Goal: Information Seeking & Learning: Find contact information

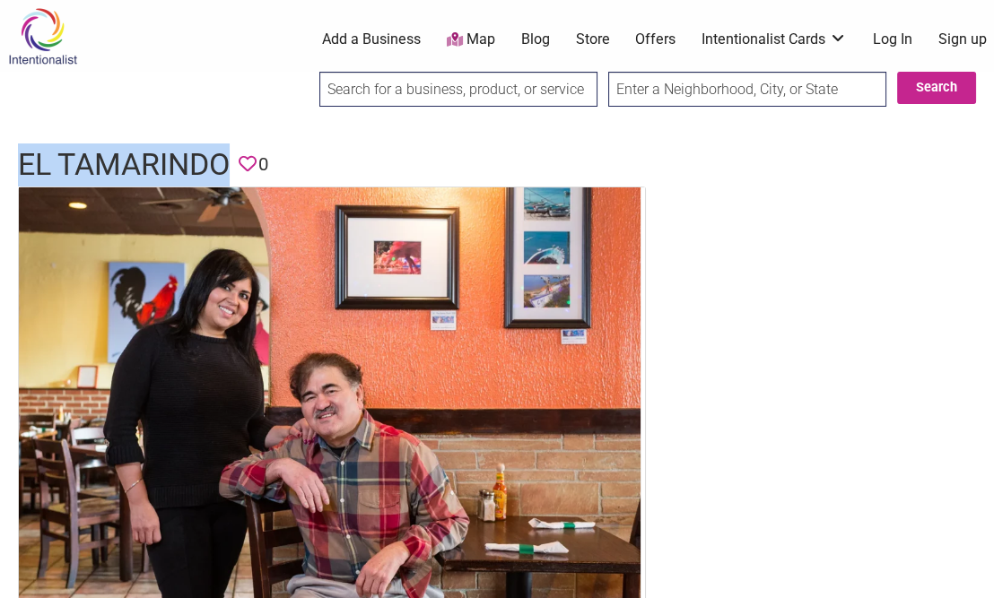
drag, startPoint x: 13, startPoint y: 160, endPoint x: 228, endPoint y: 160, distance: 215.3
click at [228, 160] on div "El Tamarindo Favorite 0" at bounding box center [497, 165] width 994 height 43
copy h1 "El Tamarindo"
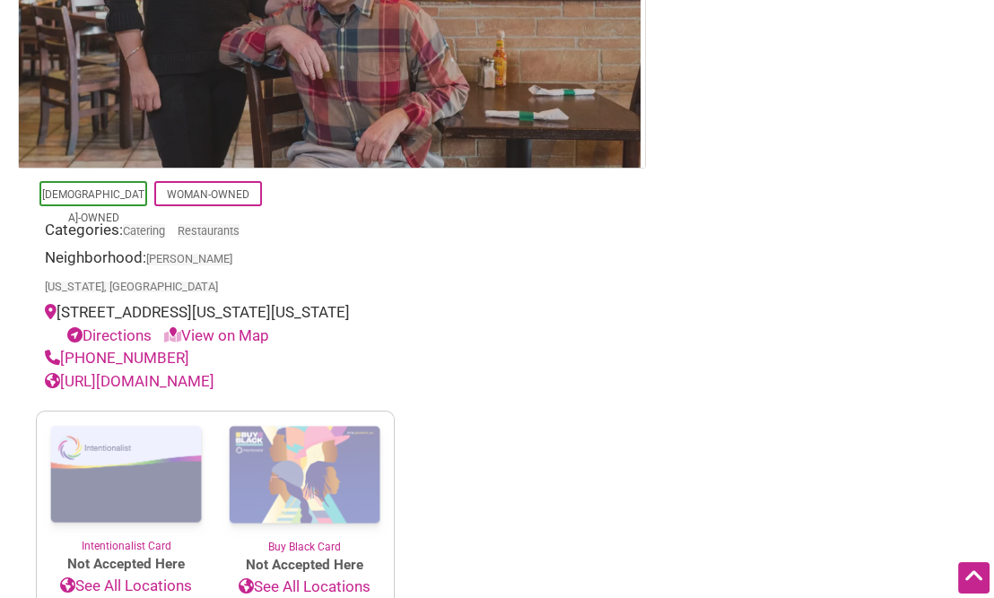
drag, startPoint x: 353, startPoint y: 126, endPoint x: 357, endPoint y: 186, distance: 59.3
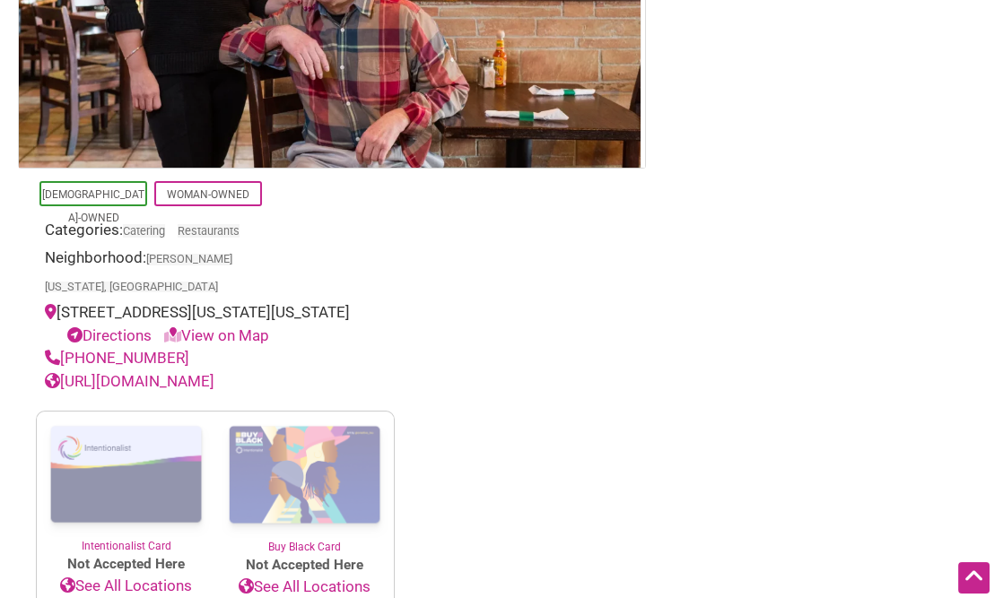
scroll to position [451, 0]
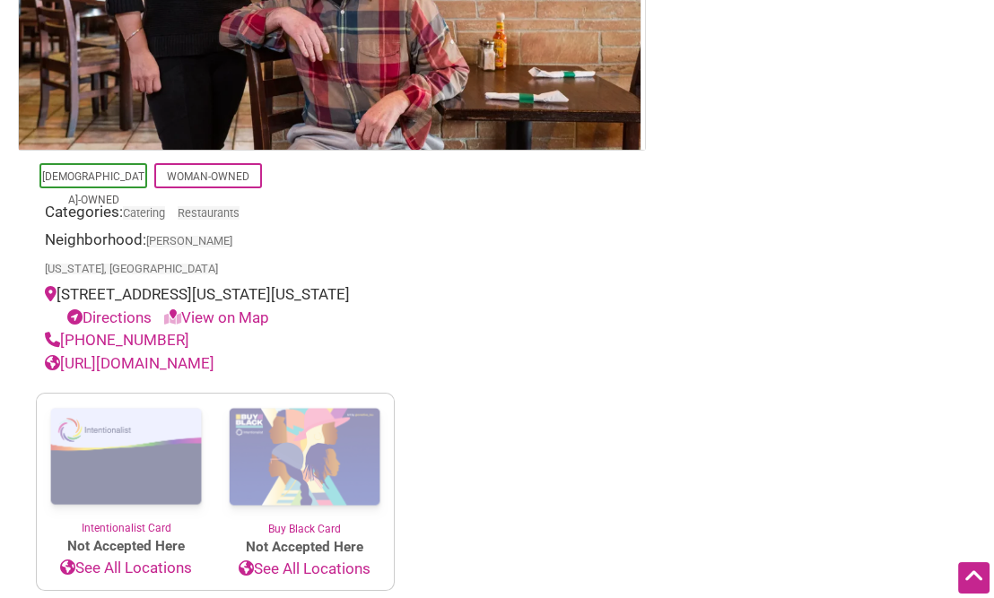
drag, startPoint x: 186, startPoint y: 315, endPoint x: 65, endPoint y: 306, distance: 120.5
click at [65, 329] on div "(202) 328-3660" at bounding box center [215, 340] width 341 height 23
copy link "(202) 328-3660"
click at [214, 354] on link "https://www.eltamarindodc.com/" at bounding box center [130, 363] width 170 height 18
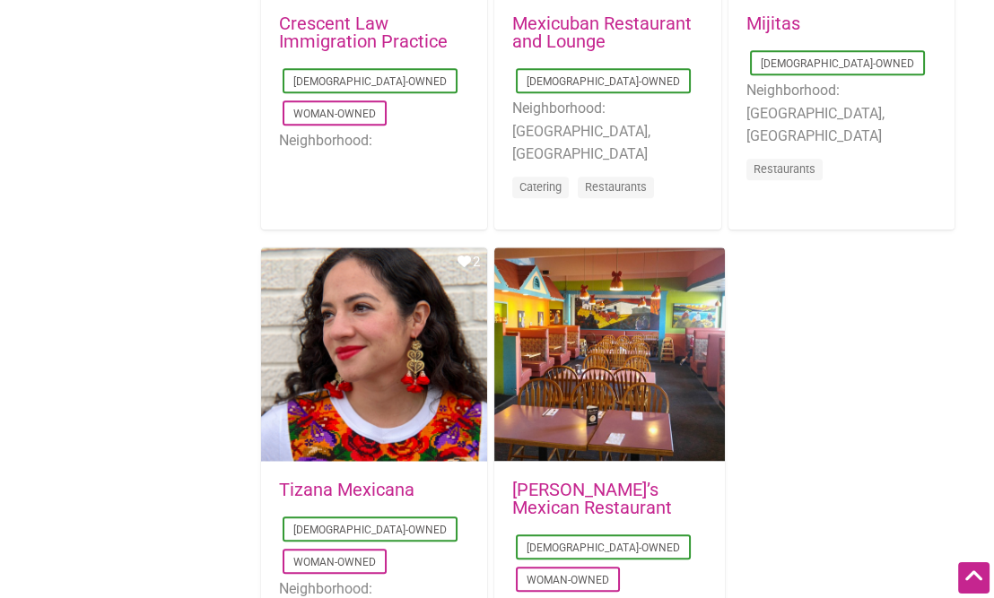
scroll to position [2924, 0]
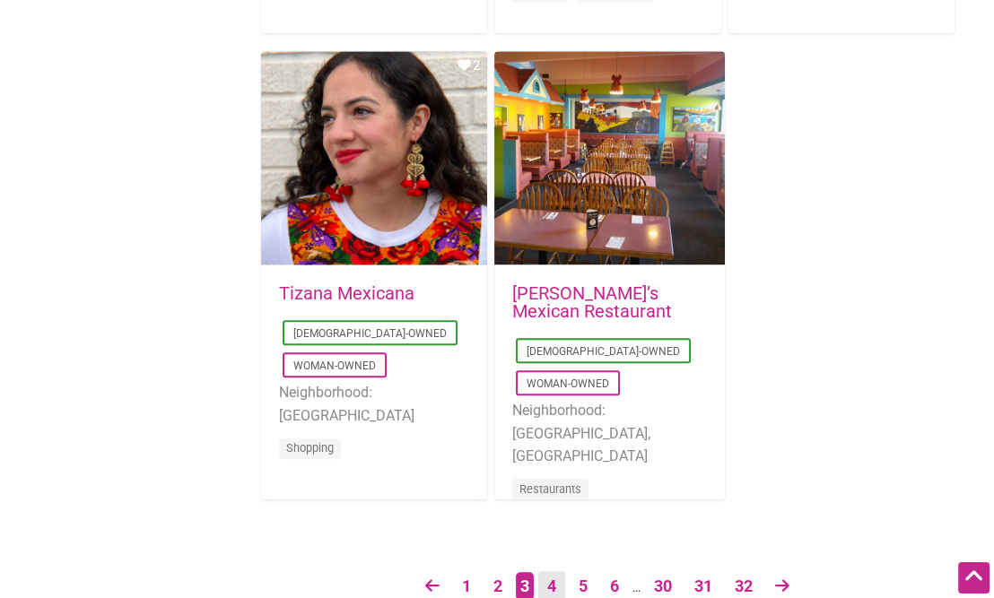
click at [554, 588] on link "4" at bounding box center [551, 586] width 27 height 31
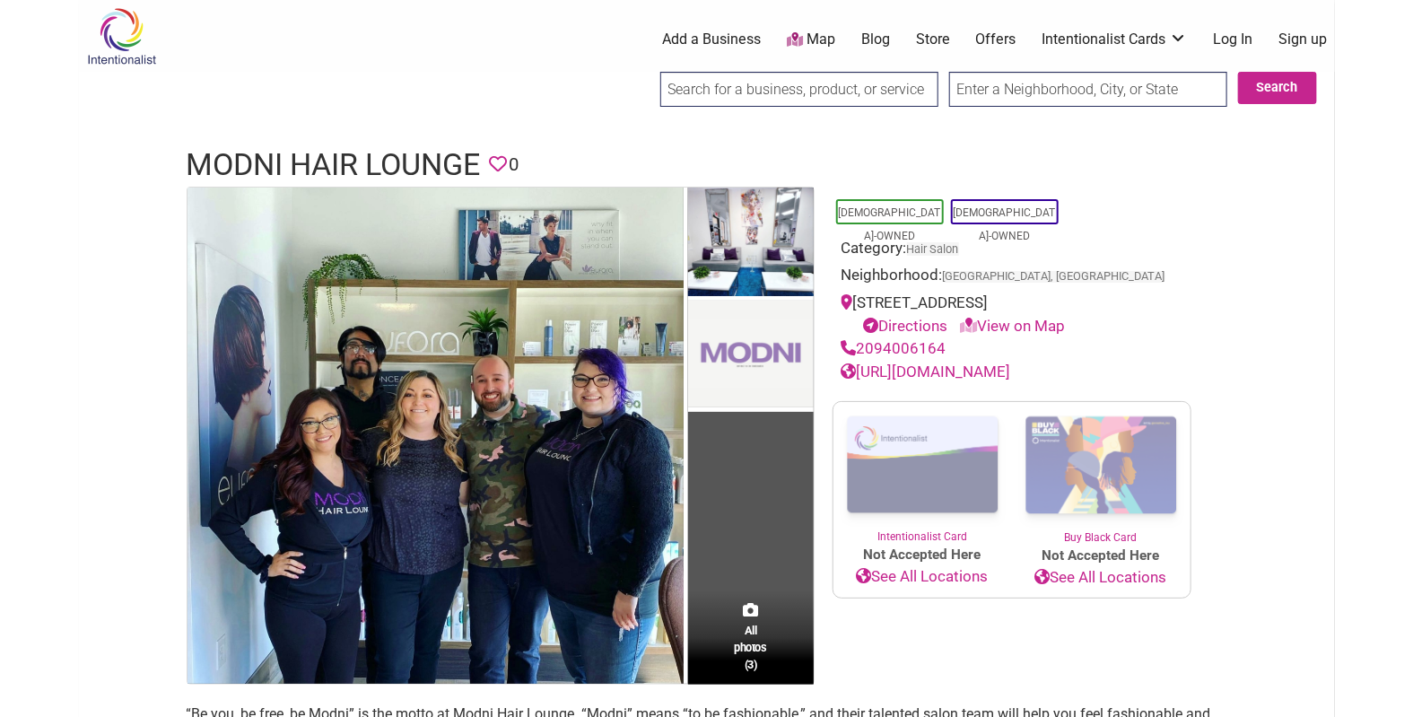
click at [1011, 365] on link "[URL][DOMAIN_NAME]" at bounding box center [927, 371] width 170 height 18
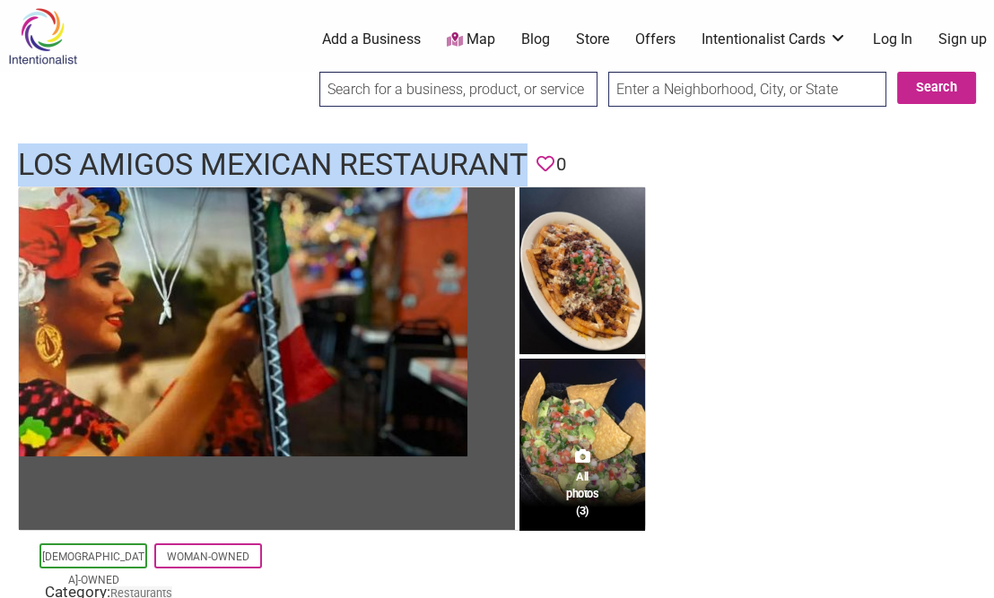
drag, startPoint x: 5, startPoint y: 156, endPoint x: 529, endPoint y: 165, distance: 524.0
click at [529, 165] on div "Los Amigos Mexican Restaurant Favorite 0" at bounding box center [497, 165] width 994 height 43
copy h1 "Los Amigos Mexican Restaurant"
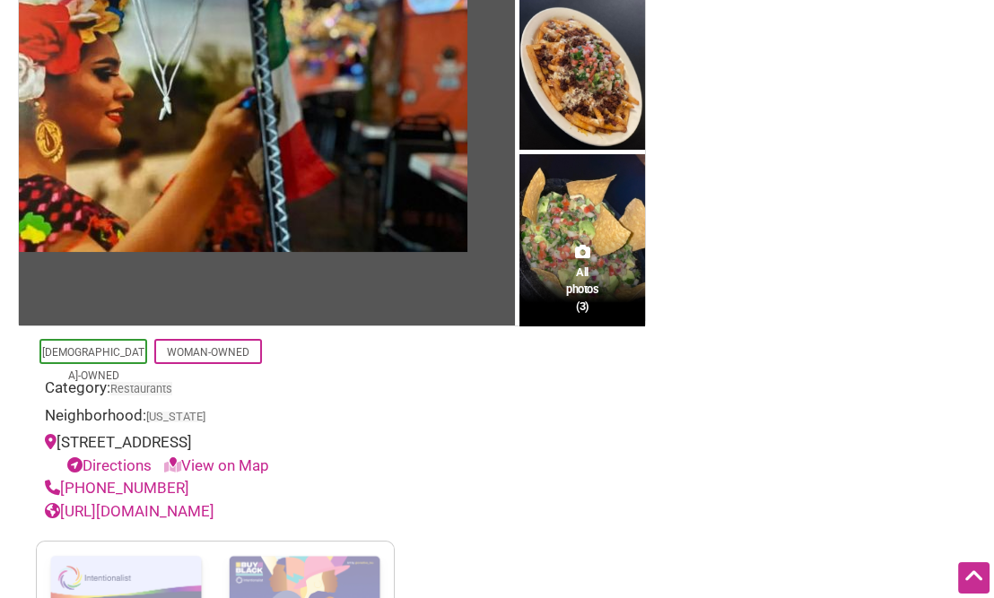
scroll to position [139, 0]
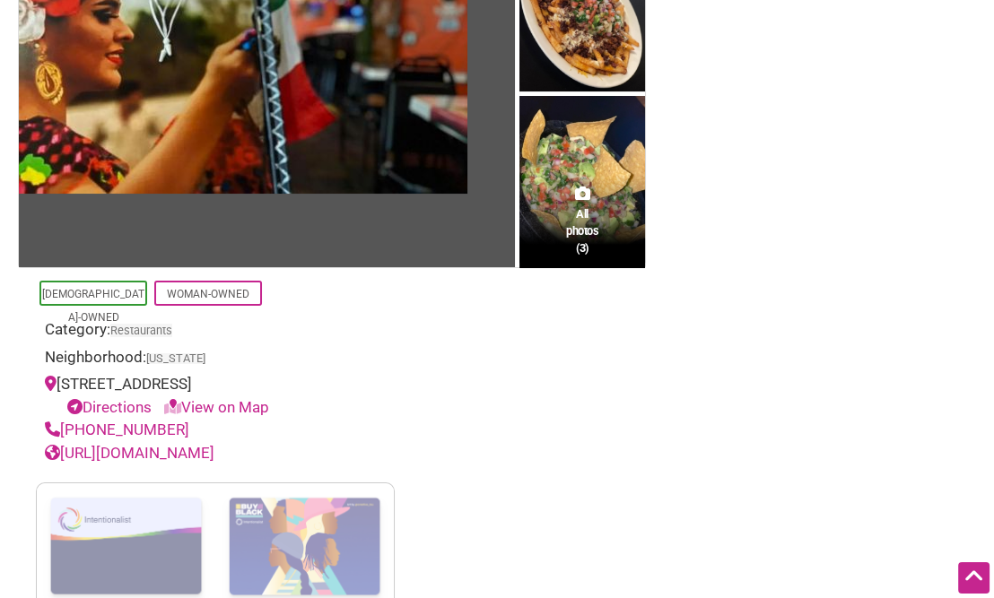
drag, startPoint x: 610, startPoint y: 437, endPoint x: 589, endPoint y: 491, distance: 58.0
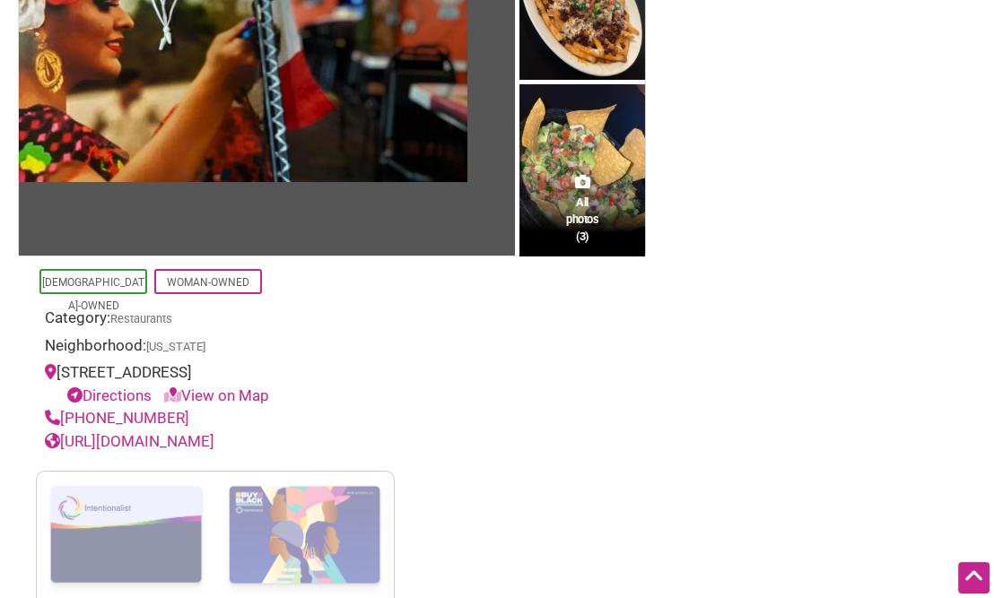
click at [214, 450] on link "https://losamigosnewhartfordny.com/" at bounding box center [130, 441] width 170 height 18
drag, startPoint x: 189, startPoint y: 439, endPoint x: 38, endPoint y: 434, distance: 151.7
click at [38, 434] on div "Latino-Owned Woman-Owned Category: Restaurants Neighborhood: New York 8469 Sene…" at bounding box center [215, 355] width 359 height 197
copy link "(315) 316-0495"
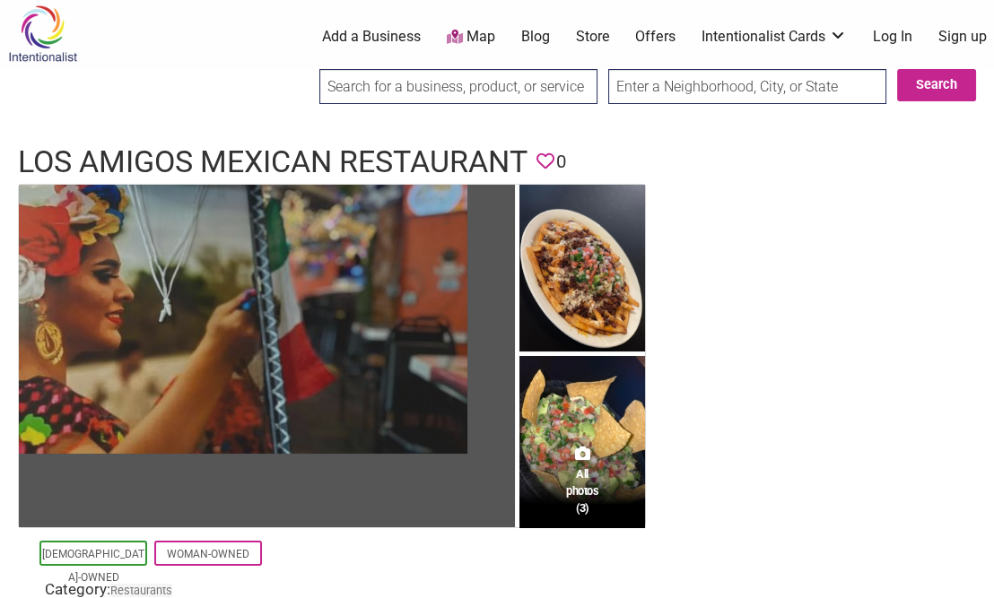
scroll to position [0, 0]
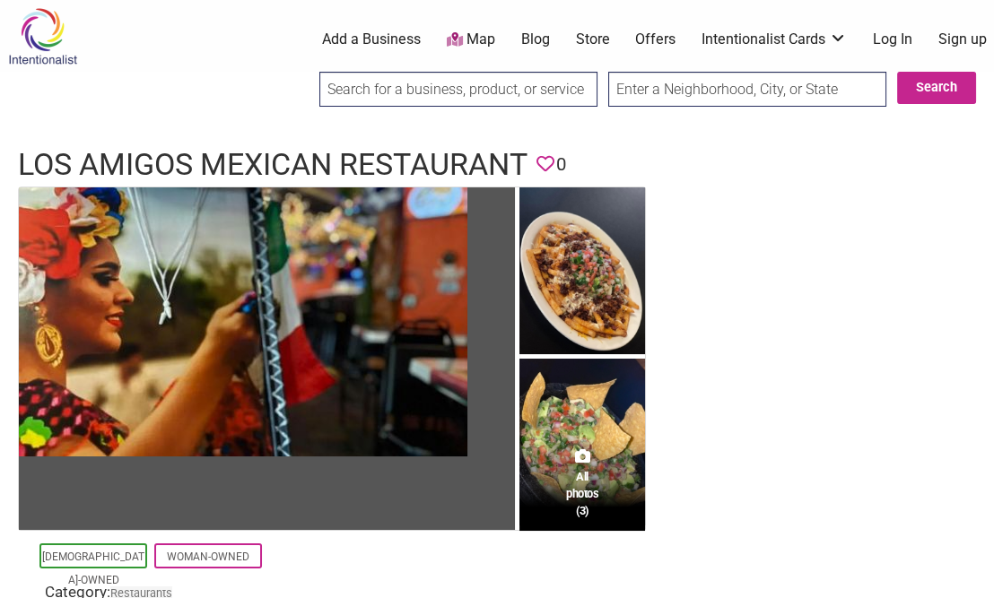
click at [124, 157] on h1 "Los Amigos Mexican Restaurant" at bounding box center [273, 165] width 510 height 43
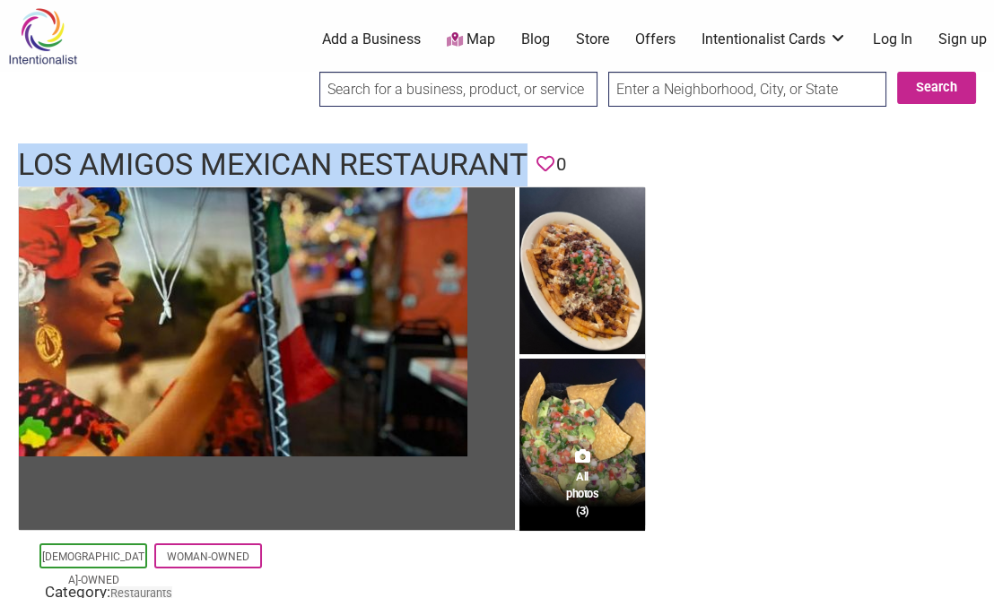
click at [124, 157] on h1 "Los Amigos Mexican Restaurant" at bounding box center [273, 165] width 510 height 43
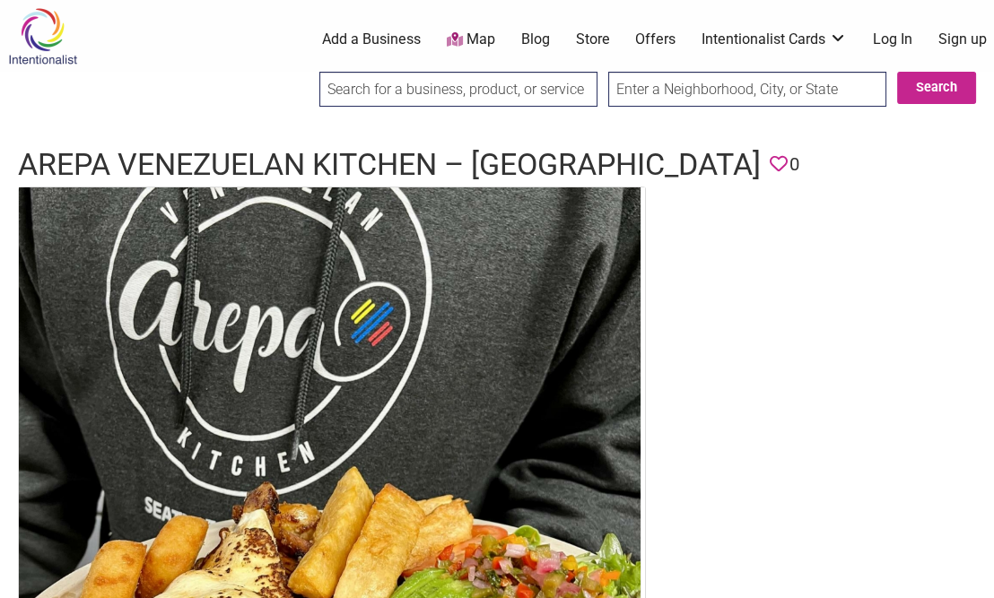
click at [267, 168] on h1 "Arepa Venezuelan Kitchen – [GEOGRAPHIC_DATA]" at bounding box center [389, 165] width 743 height 43
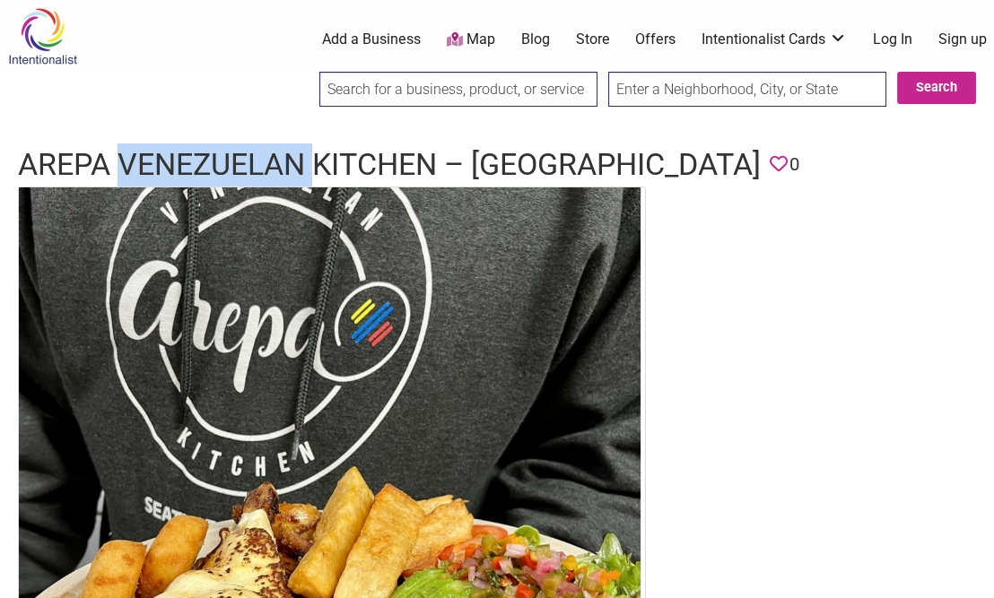
click at [267, 168] on h1 "Arepa Venezuelan Kitchen – [GEOGRAPHIC_DATA]" at bounding box center [389, 165] width 743 height 43
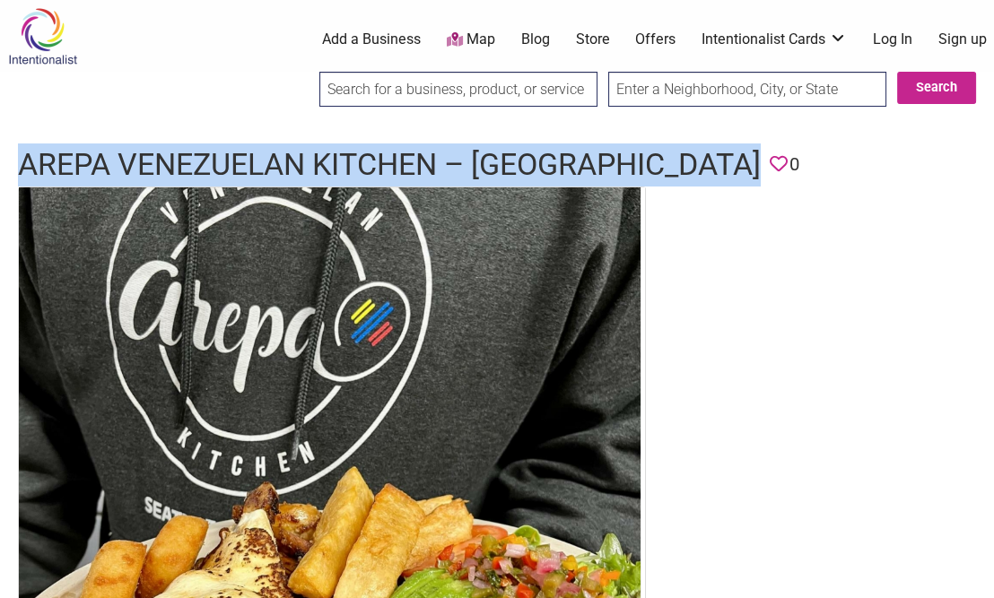
click at [267, 168] on h1 "Arepa Venezuelan Kitchen – Bellevue" at bounding box center [389, 165] width 743 height 43
copy h1 "Arepa Venezuelan Kitchen – Bellevue"
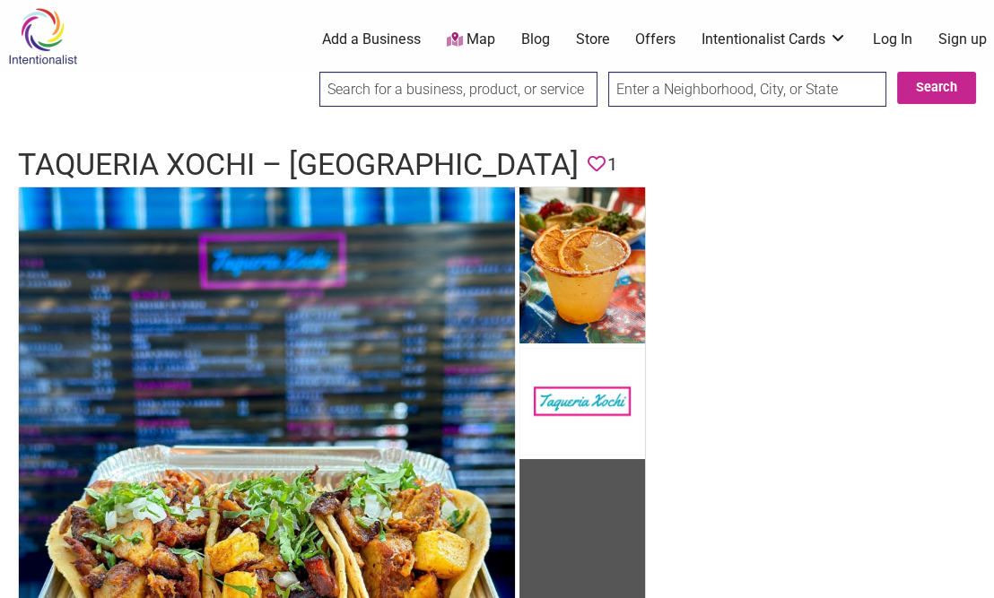
click at [202, 173] on h1 "Taqueria Xochi – [GEOGRAPHIC_DATA]" at bounding box center [298, 165] width 561 height 43
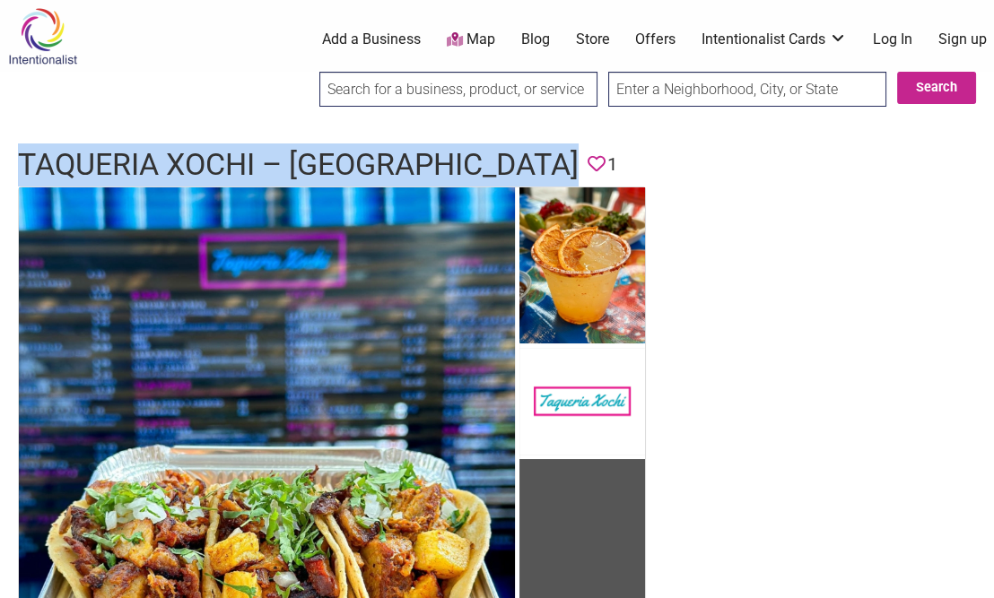
click at [202, 173] on h1 "Taqueria Xochi – [GEOGRAPHIC_DATA]" at bounding box center [298, 165] width 561 height 43
copy h1 "Taqueria Xochi – [GEOGRAPHIC_DATA]"
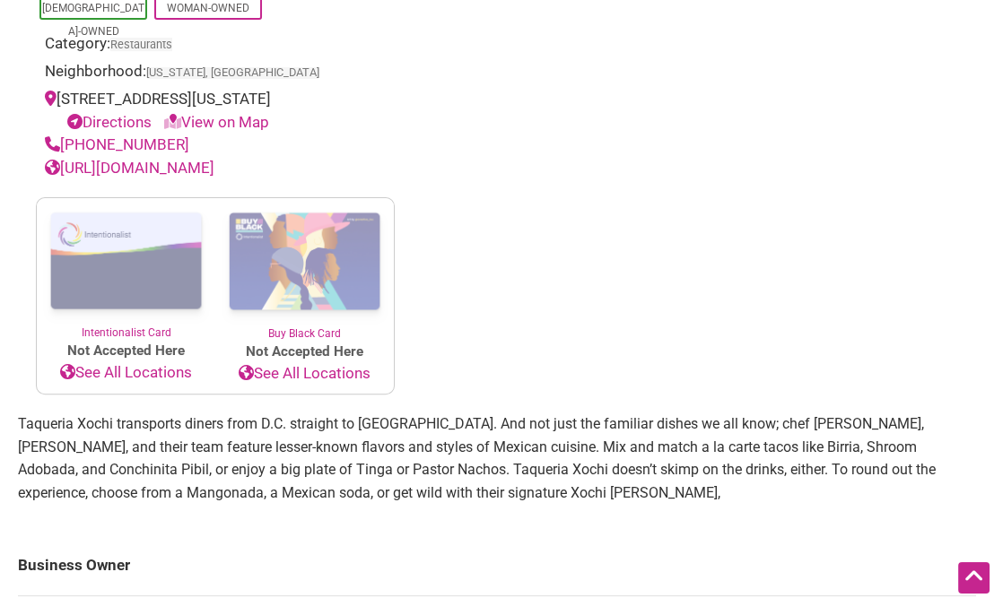
scroll to position [763, 0]
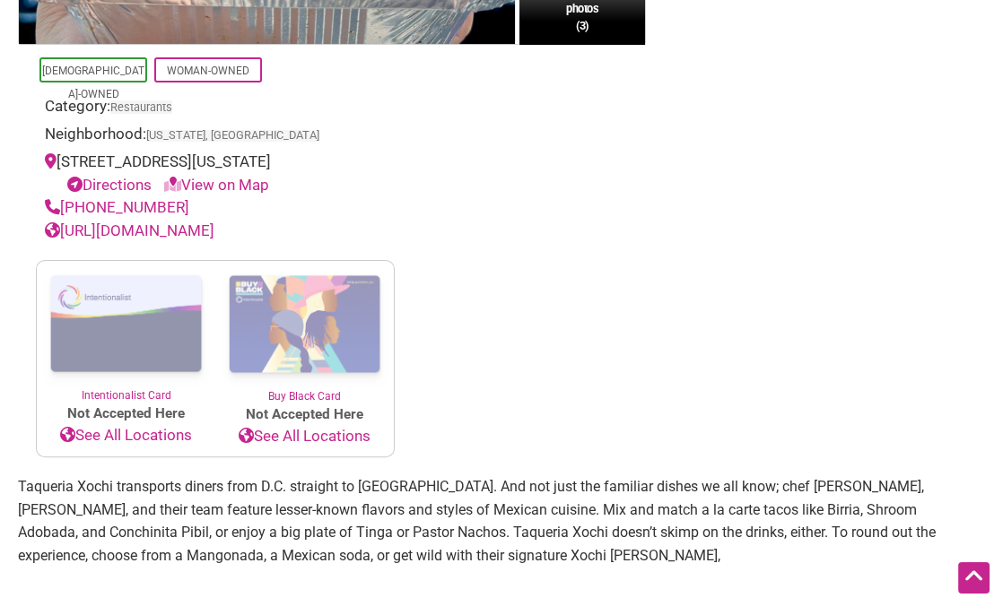
drag, startPoint x: 282, startPoint y: 355, endPoint x: 291, endPoint y: 296, distance: 59.9
drag, startPoint x: 179, startPoint y: 201, endPoint x: 64, endPoint y: 202, distance: 115.7
click at [64, 202] on div "(202) 292-2859" at bounding box center [215, 207] width 341 height 23
copy link "(202) 292-2859"
click at [214, 229] on link "https://www.taqueriaxochi.com/" at bounding box center [130, 231] width 170 height 18
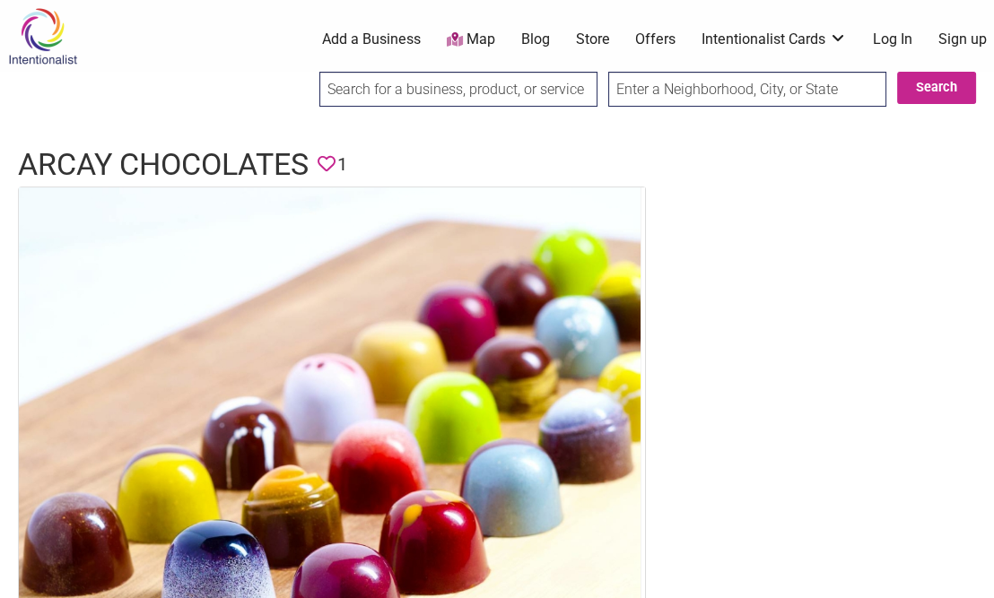
click at [196, 150] on h1 "Arcay Chocolates" at bounding box center [163, 165] width 291 height 43
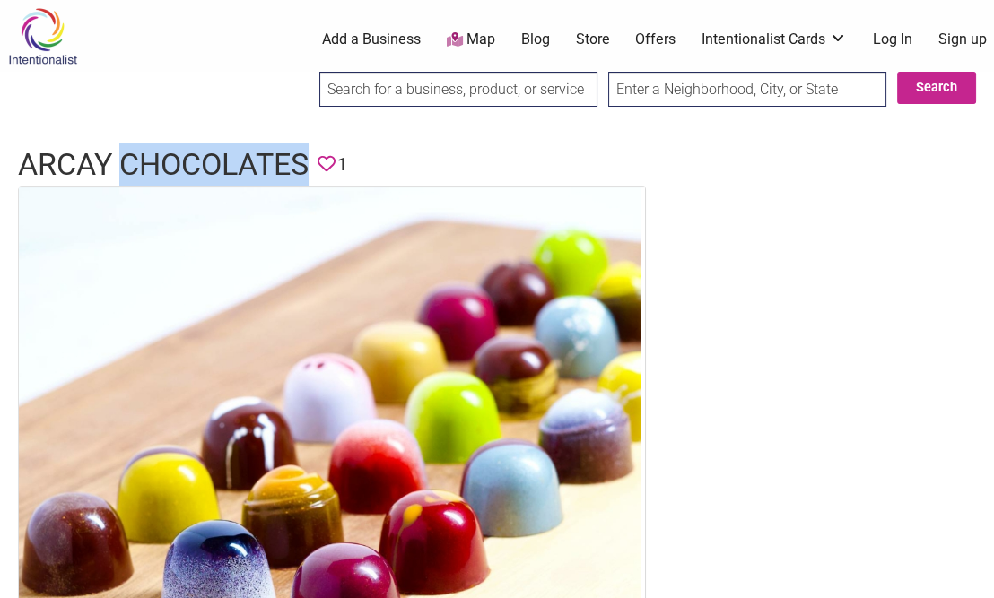
click at [196, 150] on h1 "Arcay Chocolates" at bounding box center [163, 165] width 291 height 43
copy h1 "Arcay Chocolates"
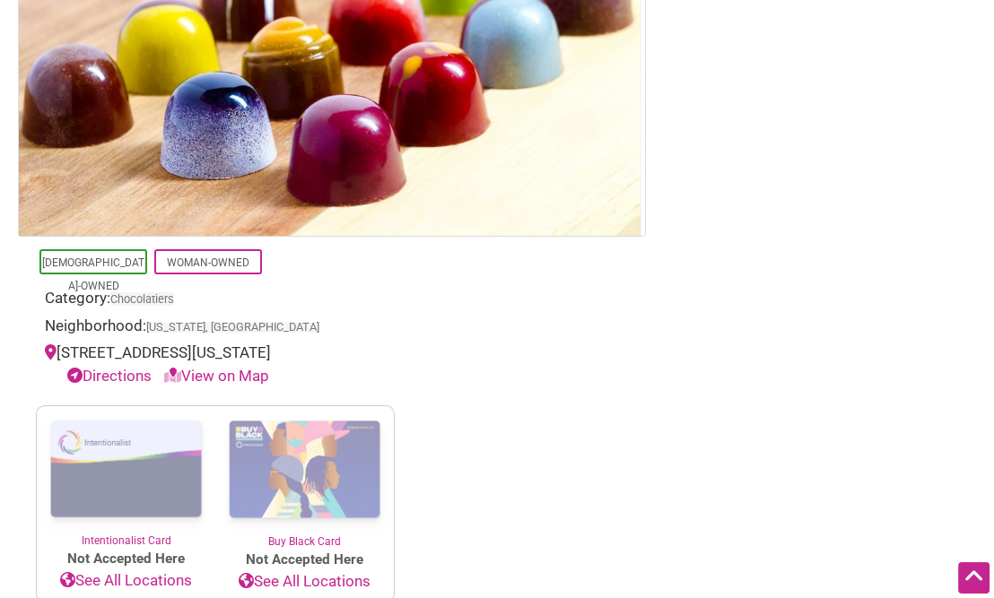
scroll to position [530, 0]
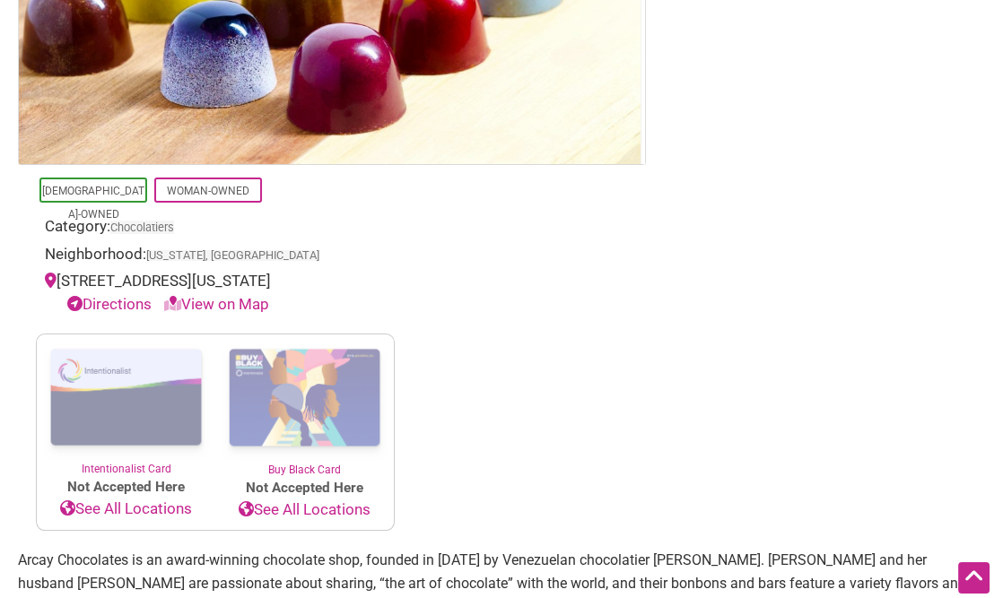
drag, startPoint x: 667, startPoint y: 139, endPoint x: 660, endPoint y: 216, distance: 77.4
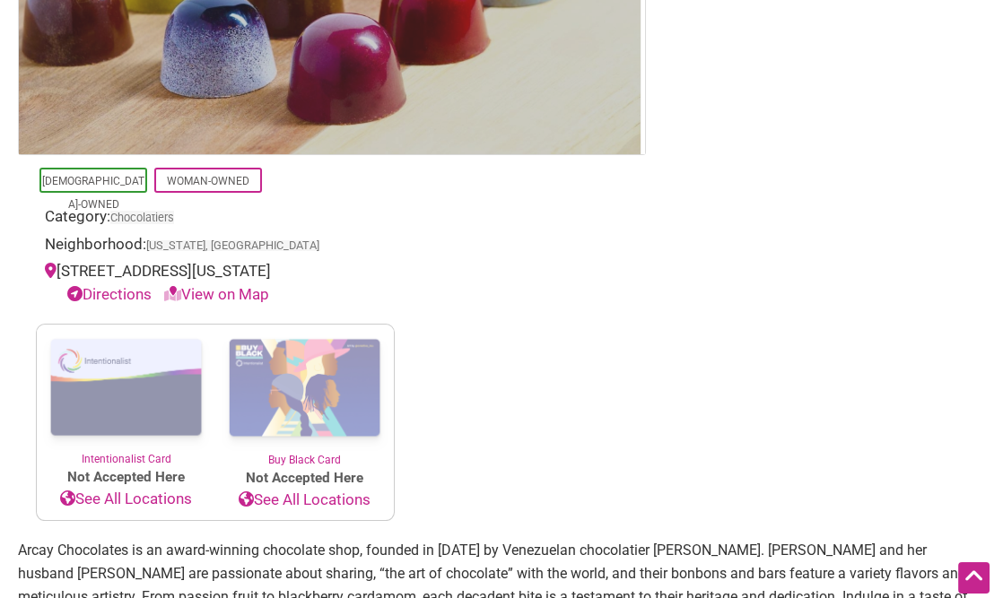
scroll to position [0, 0]
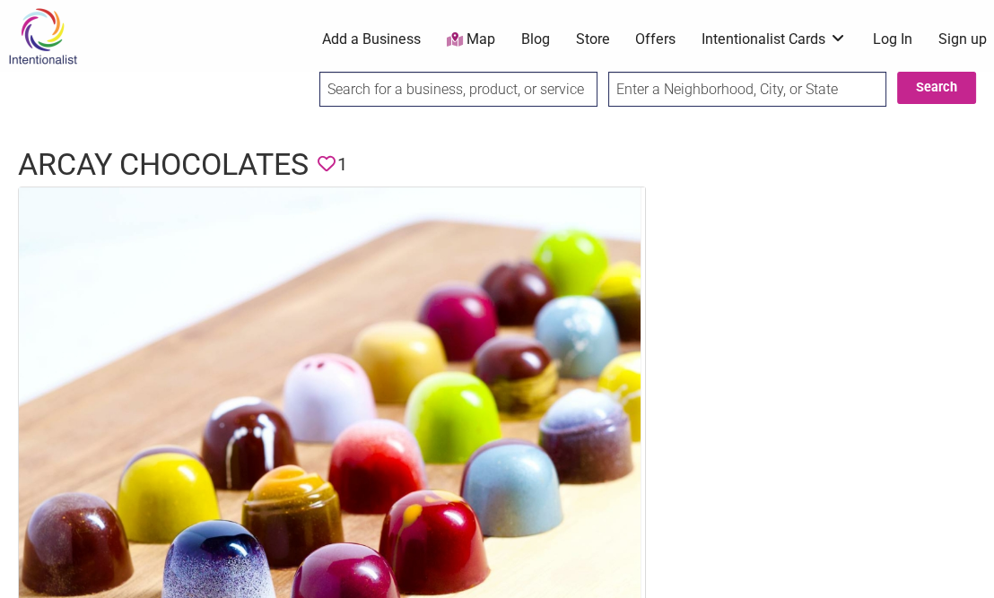
click at [155, 153] on h1 "Arcay Chocolates" at bounding box center [163, 165] width 291 height 43
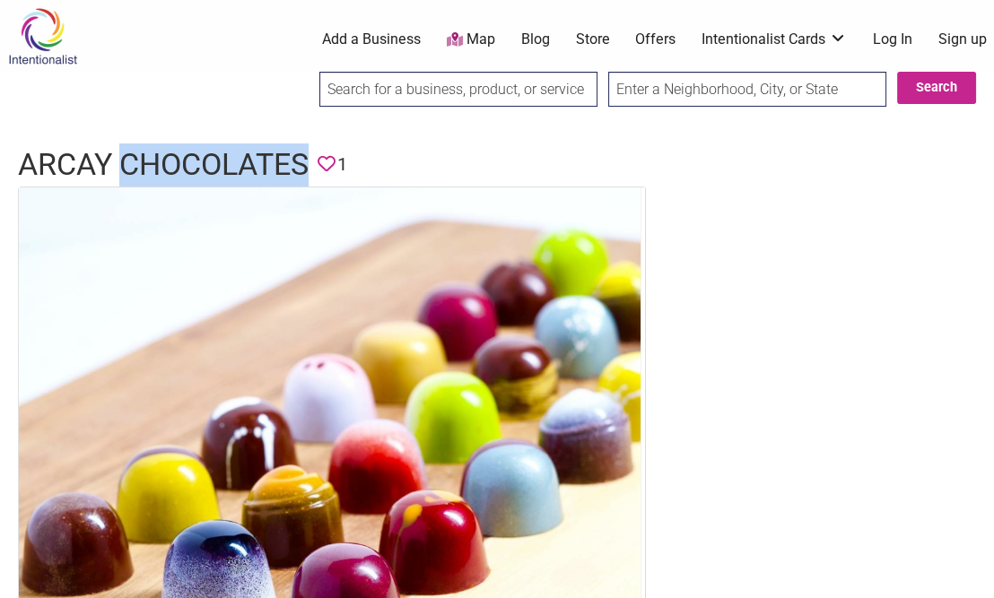
click at [155, 153] on h1 "Arcay Chocolates" at bounding box center [163, 165] width 291 height 43
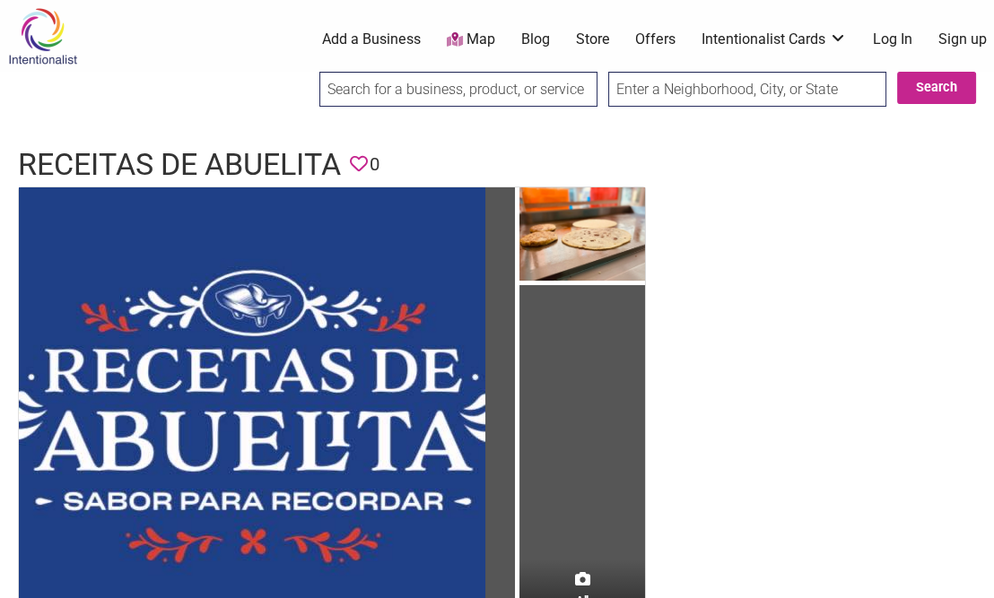
click at [76, 159] on h1 "Receitas de Abuelita" at bounding box center [179, 165] width 323 height 43
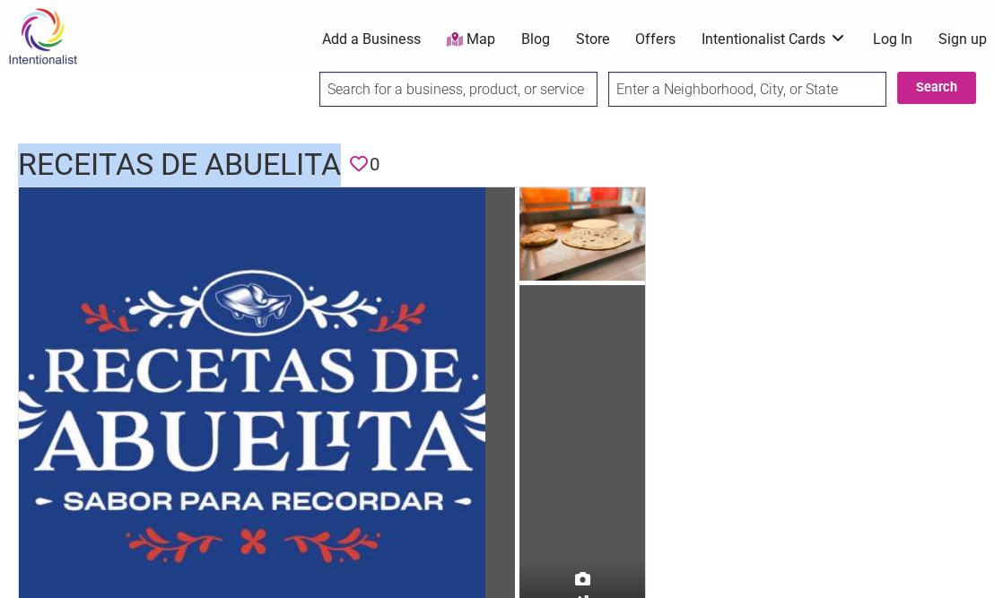
click at [76, 159] on h1 "Receitas de Abuelita" at bounding box center [179, 165] width 323 height 43
copy h1 "Receitas de Abuelita"
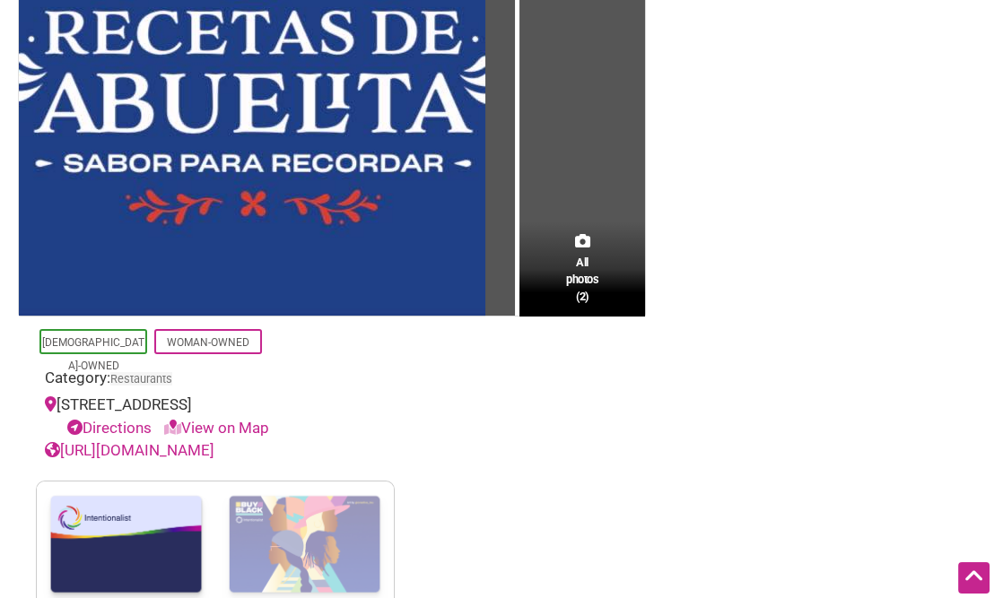
drag, startPoint x: 779, startPoint y: 189, endPoint x: 787, endPoint y: 256, distance: 66.9
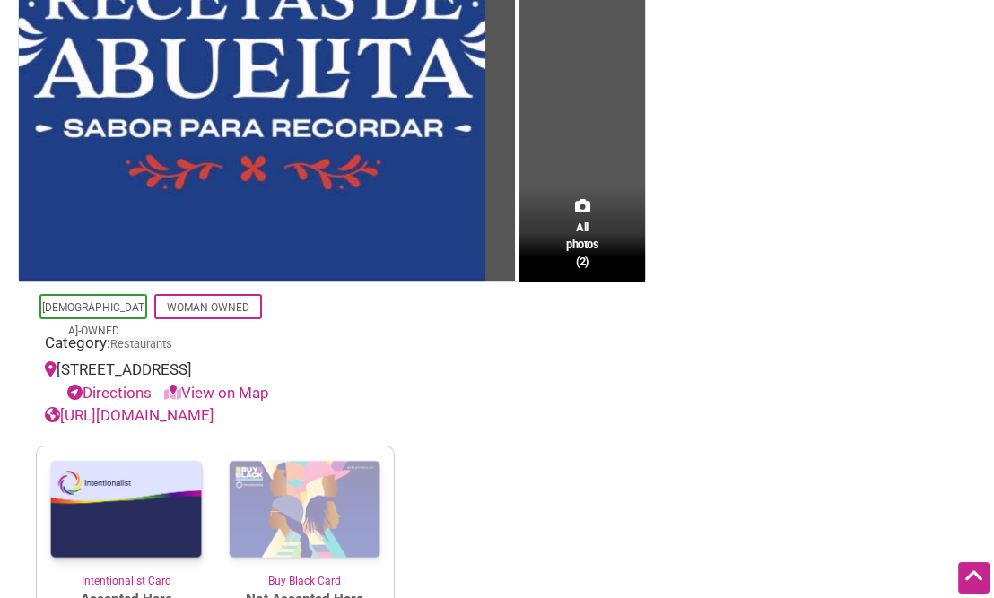
click at [200, 419] on link "[URL][DOMAIN_NAME]" at bounding box center [130, 415] width 170 height 18
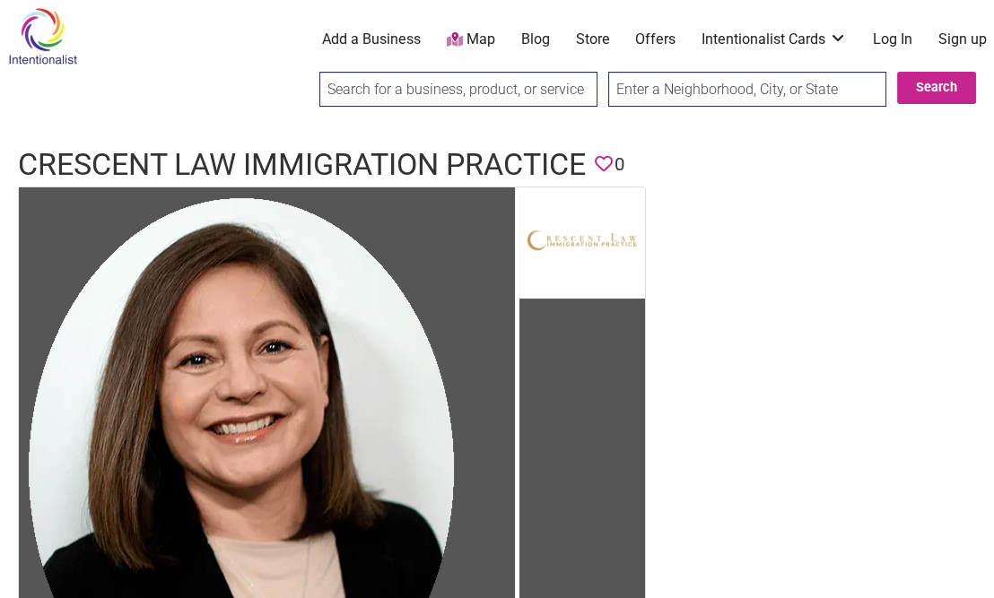
click at [220, 170] on h1 "Crescent Law Immigration Practice" at bounding box center [302, 165] width 568 height 43
click at [221, 170] on h1 "Crescent Law Immigration Practice" at bounding box center [302, 165] width 568 height 43
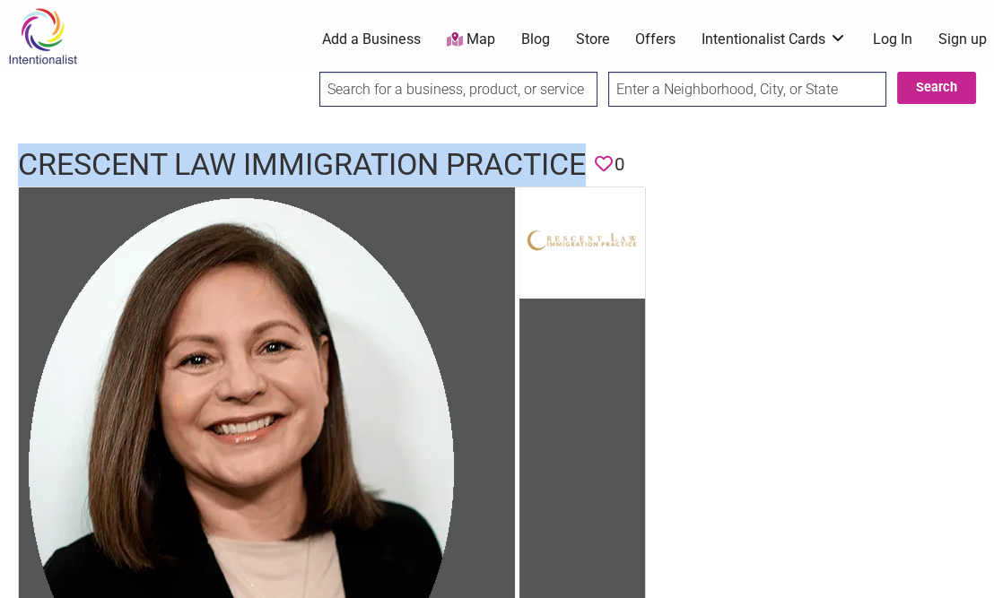
click at [221, 170] on h1 "Crescent Law Immigration Practice" at bounding box center [302, 165] width 568 height 43
copy h1 "Crescent Law Immigration Practice"
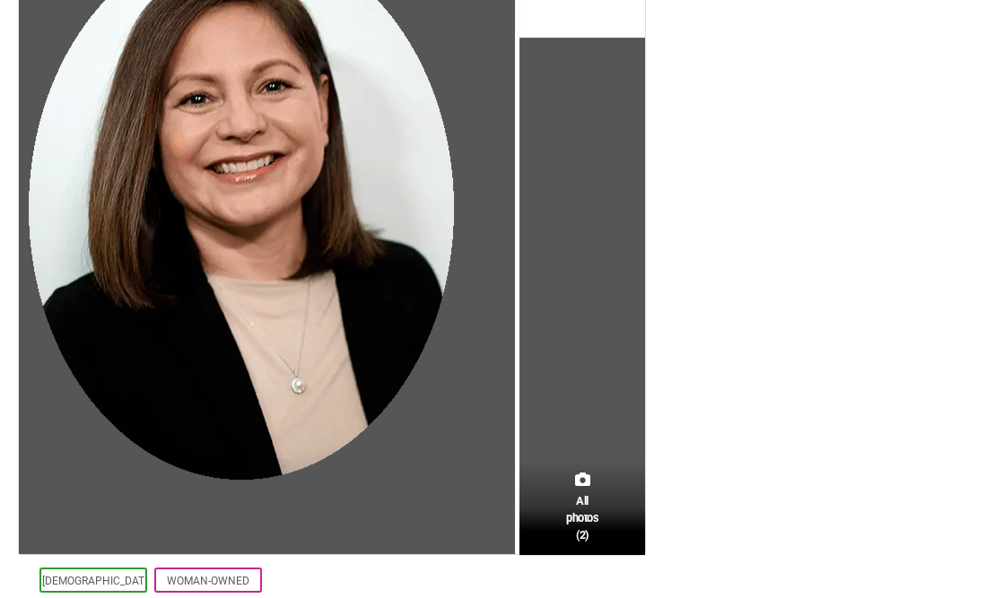
drag, startPoint x: 589, startPoint y: 169, endPoint x: 591, endPoint y: 307, distance: 138.2
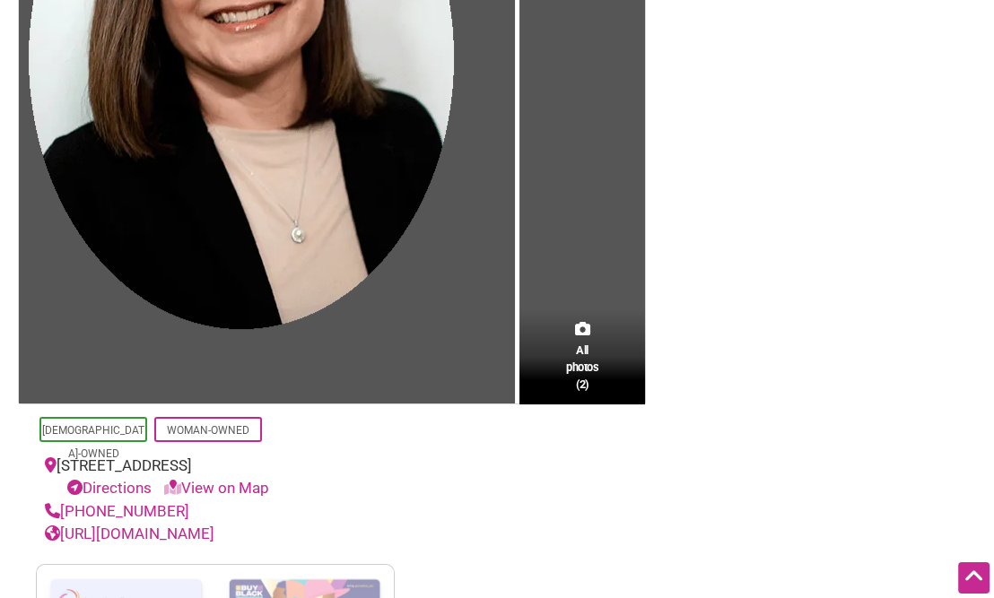
click at [724, 307] on section "All photos (2) Latino-Owned Woman-Owned 555 Andover Park West Suite 200 - Offic…" at bounding box center [497, 268] width 958 height 987
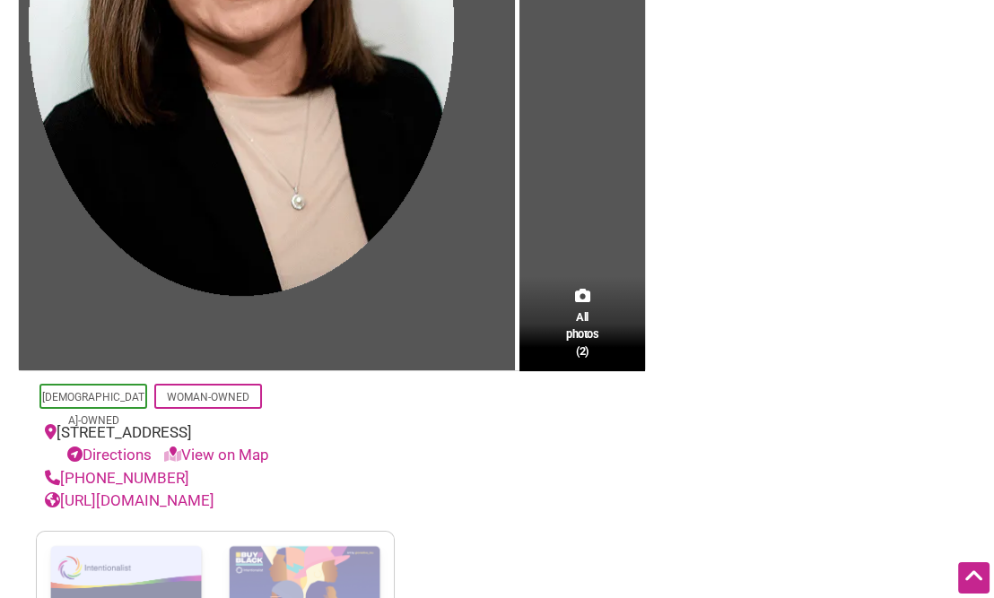
scroll to position [629, 0]
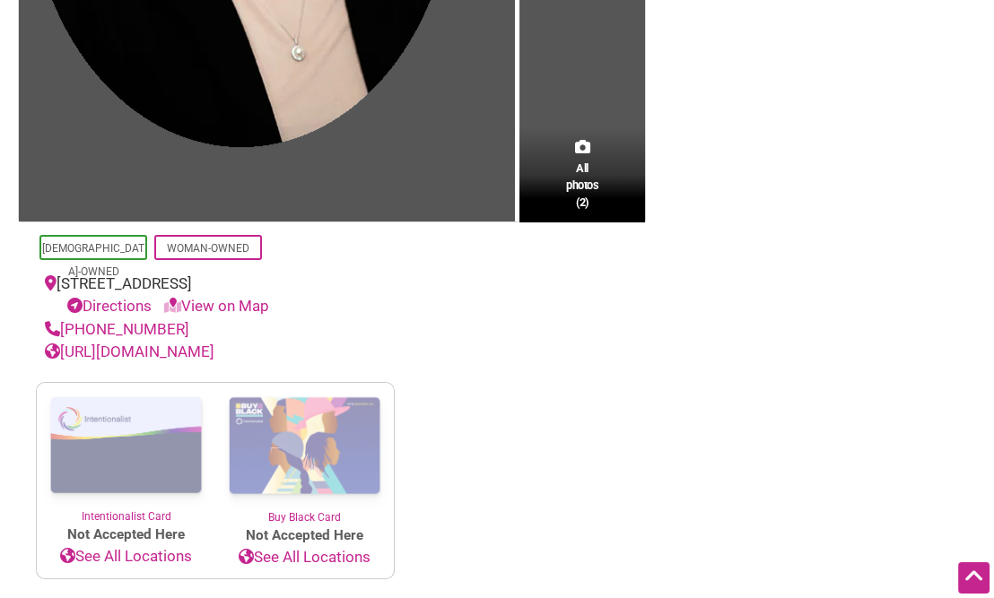
drag, startPoint x: 347, startPoint y: 434, endPoint x: 354, endPoint y: 505, distance: 71.2
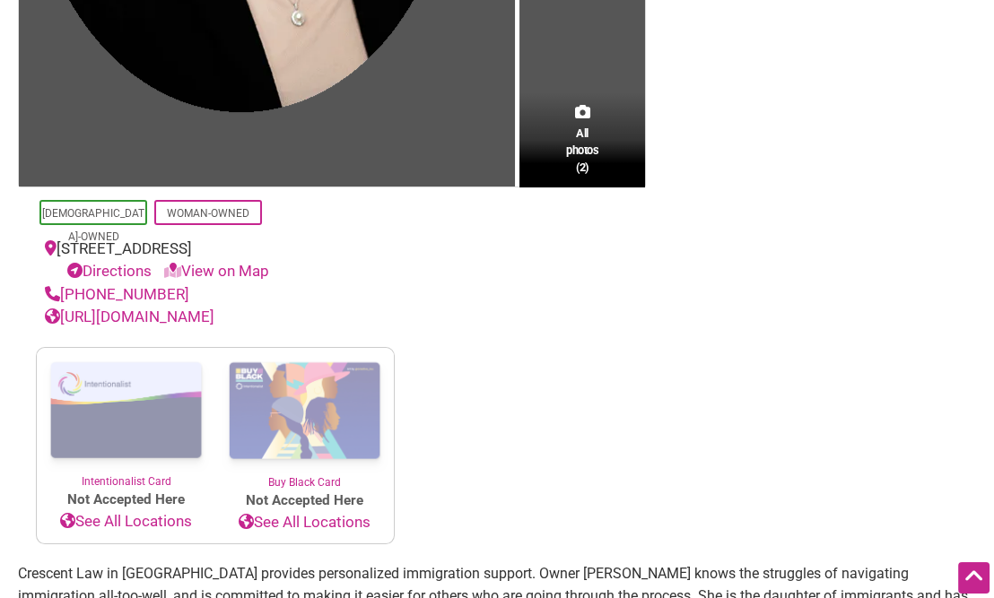
drag, startPoint x: 196, startPoint y: 312, endPoint x: 64, endPoint y: 310, distance: 131.9
click at [64, 307] on div "(425) 832-2030" at bounding box center [215, 294] width 341 height 23
copy link "(425) 832-2030"
click at [214, 326] on link "https://www.crescent-law.com/" at bounding box center [130, 317] width 170 height 18
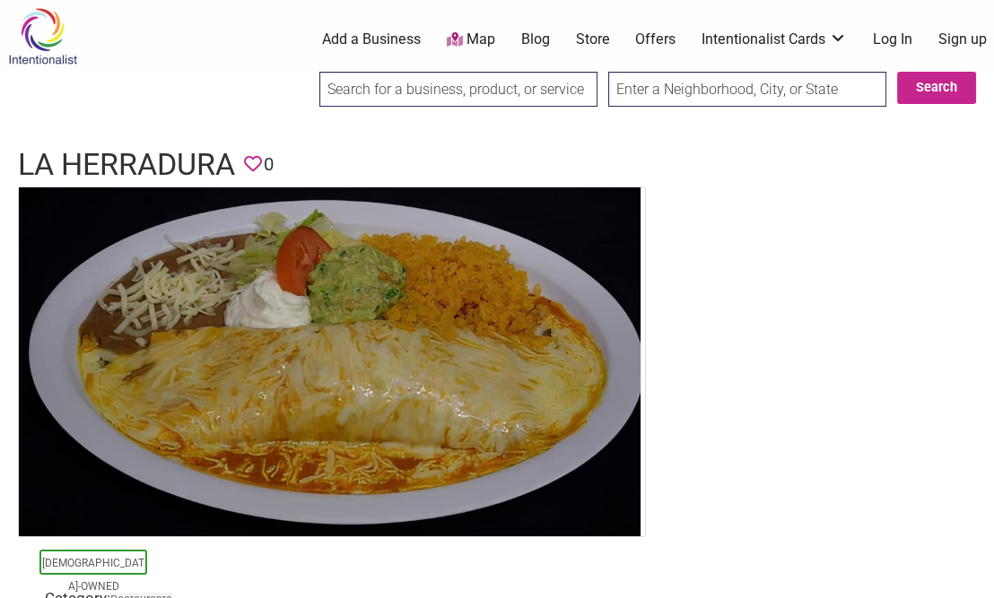
click at [171, 159] on h1 "La Herradura" at bounding box center [126, 165] width 217 height 43
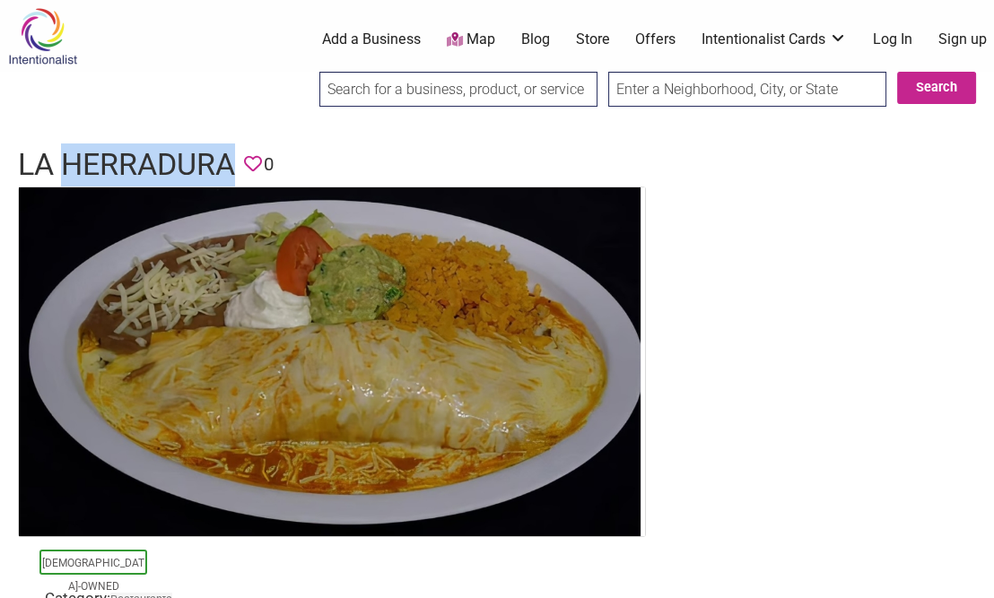
click at [171, 159] on h1 "La Herradura" at bounding box center [126, 165] width 217 height 43
copy h1 "La Herradura"
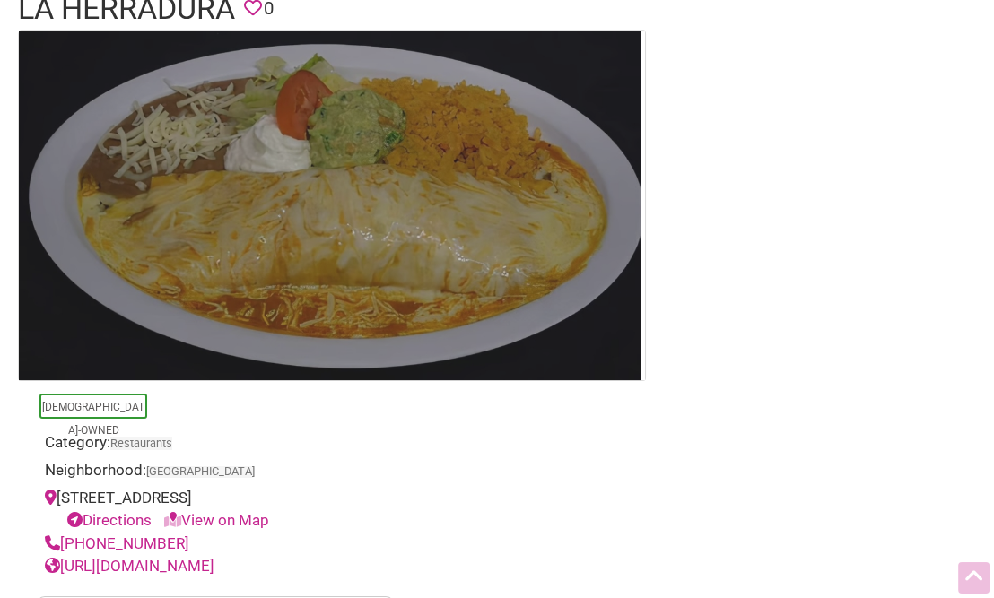
drag, startPoint x: 310, startPoint y: 147, endPoint x: 294, endPoint y: 249, distance: 102.5
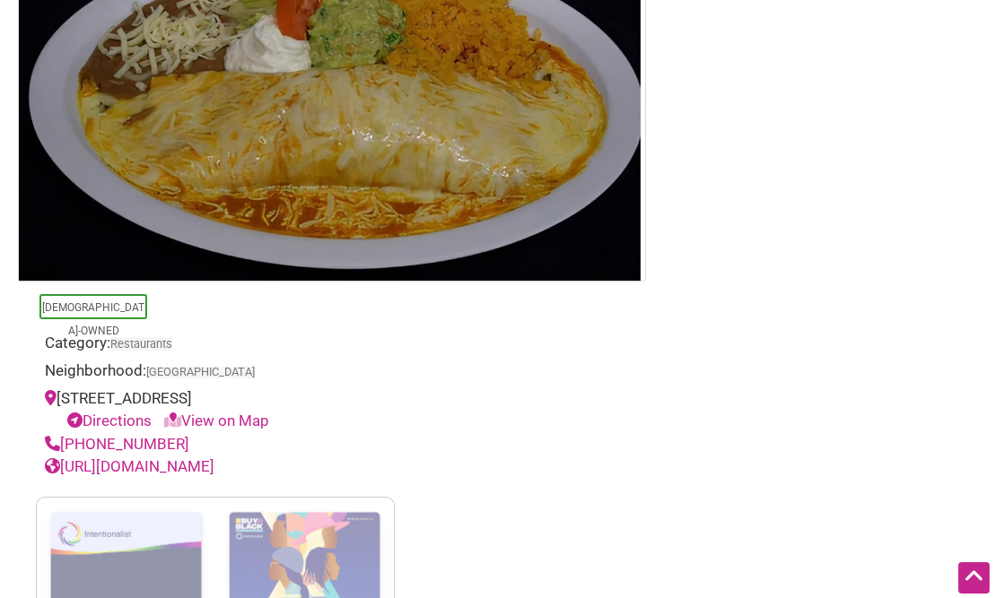
drag, startPoint x: 176, startPoint y: 440, endPoint x: 63, endPoint y: 441, distance: 113.0
click at [63, 441] on div "(206) 429-1643" at bounding box center [215, 444] width 341 height 23
copy link "(206) 429-1643"
click at [214, 466] on link "https://www.laherradurarestaurantseattle.com/" at bounding box center [130, 467] width 170 height 18
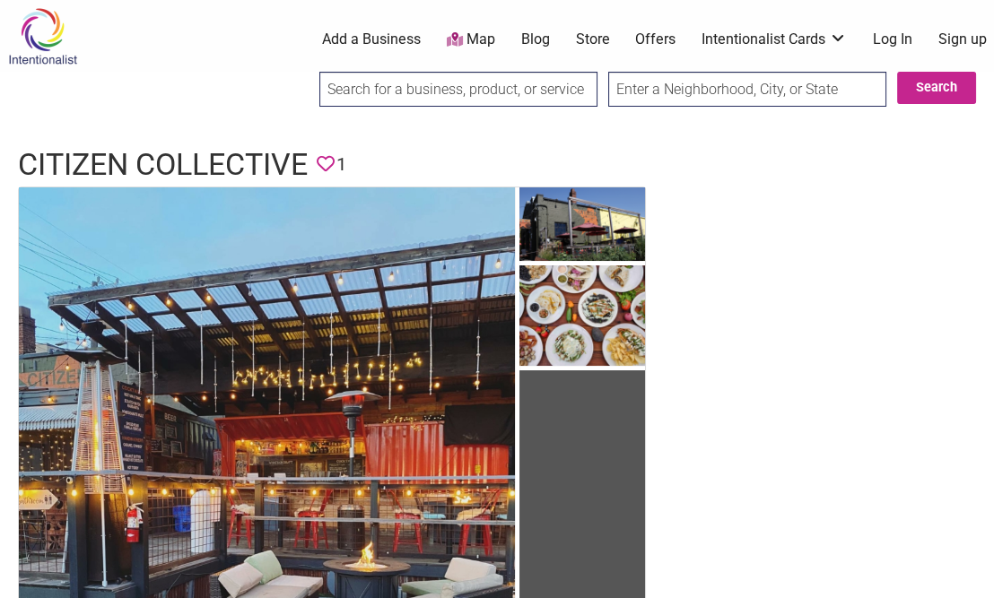
click at [216, 152] on h1 "Citizen Collective" at bounding box center [163, 165] width 290 height 43
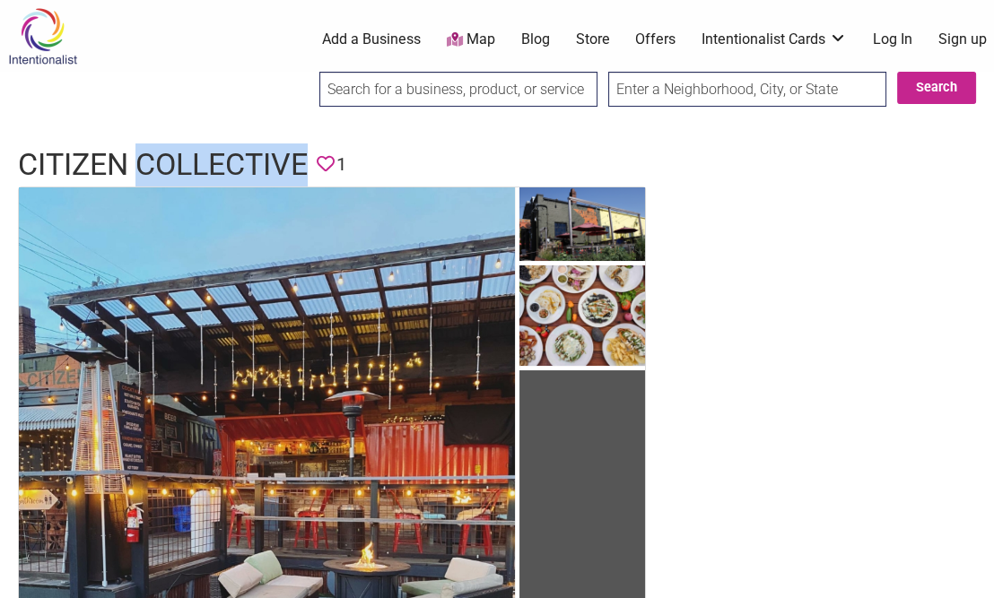
click at [216, 152] on h1 "Citizen Collective" at bounding box center [163, 165] width 290 height 43
copy h1 "Citizen Collective"
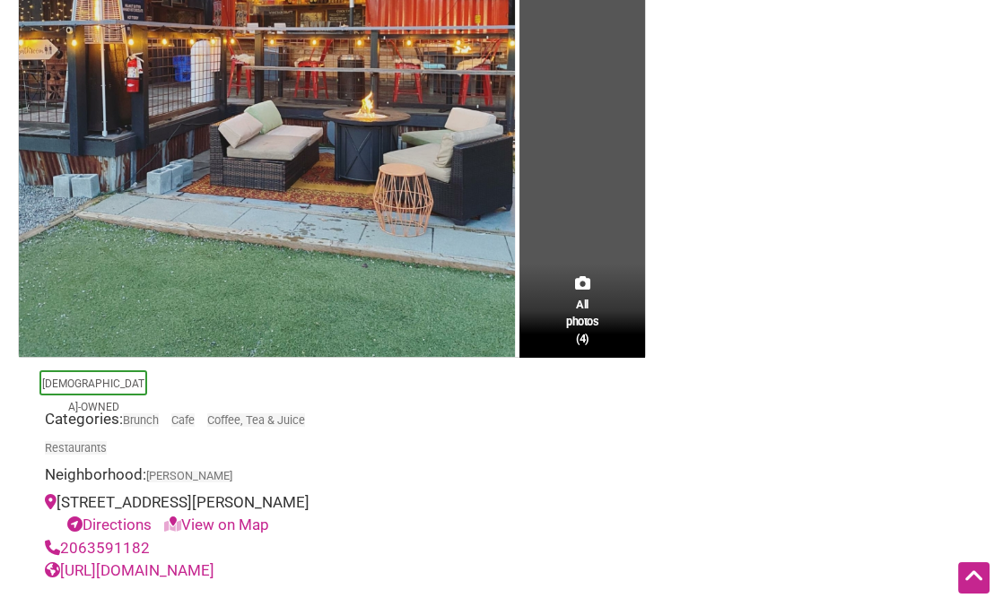
scroll to position [521, 0]
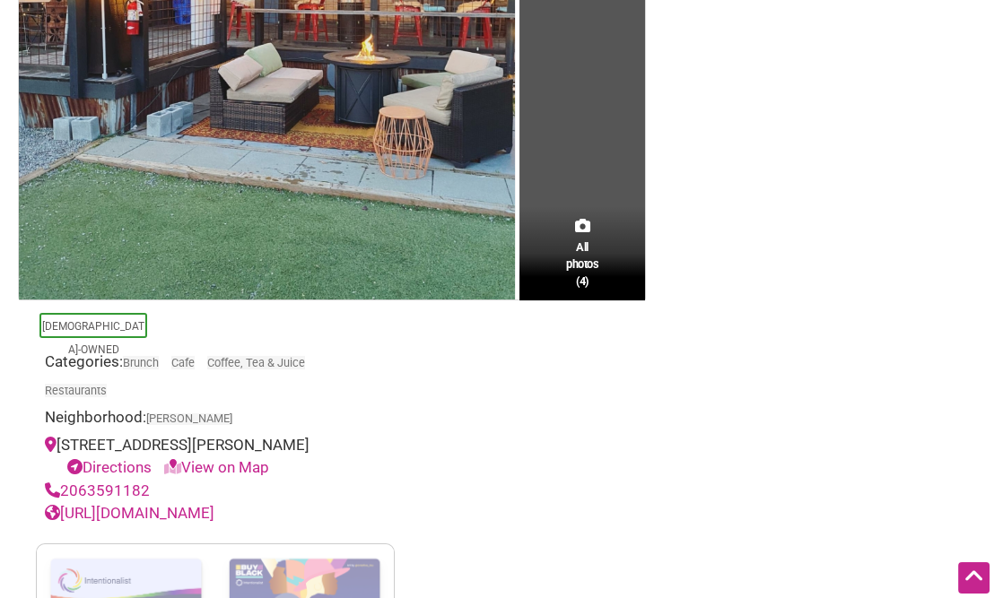
drag, startPoint x: 600, startPoint y: 153, endPoint x: 584, endPoint y: 229, distance: 77.1
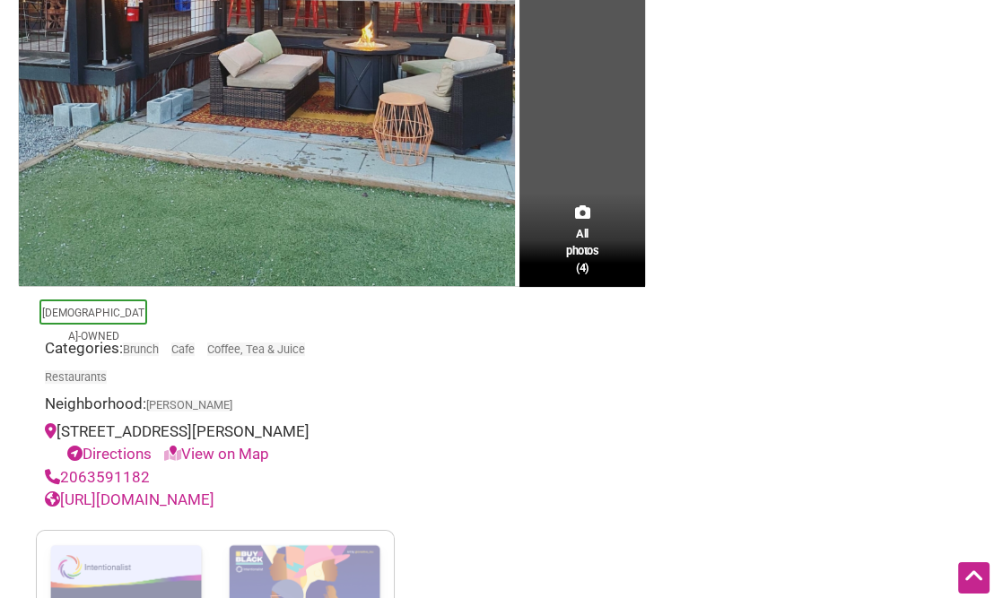
drag, startPoint x: 179, startPoint y: 476, endPoint x: 63, endPoint y: 476, distance: 115.7
click at [63, 476] on div "2063591182" at bounding box center [215, 478] width 341 height 23
copy link "2063591182"
click at [214, 501] on link "https://www.citizen-collective.com/" at bounding box center [130, 500] width 170 height 18
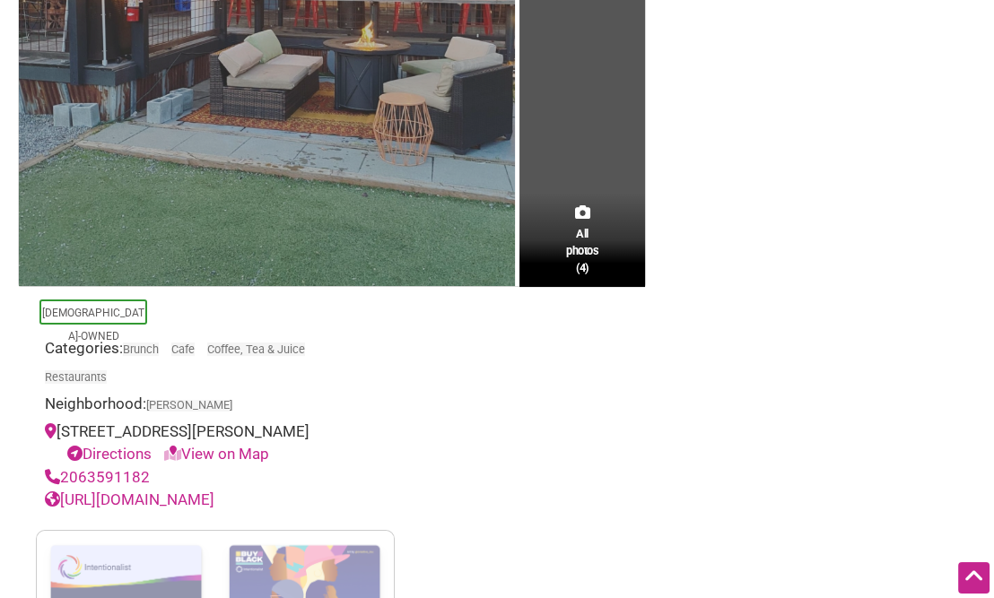
scroll to position [0, 0]
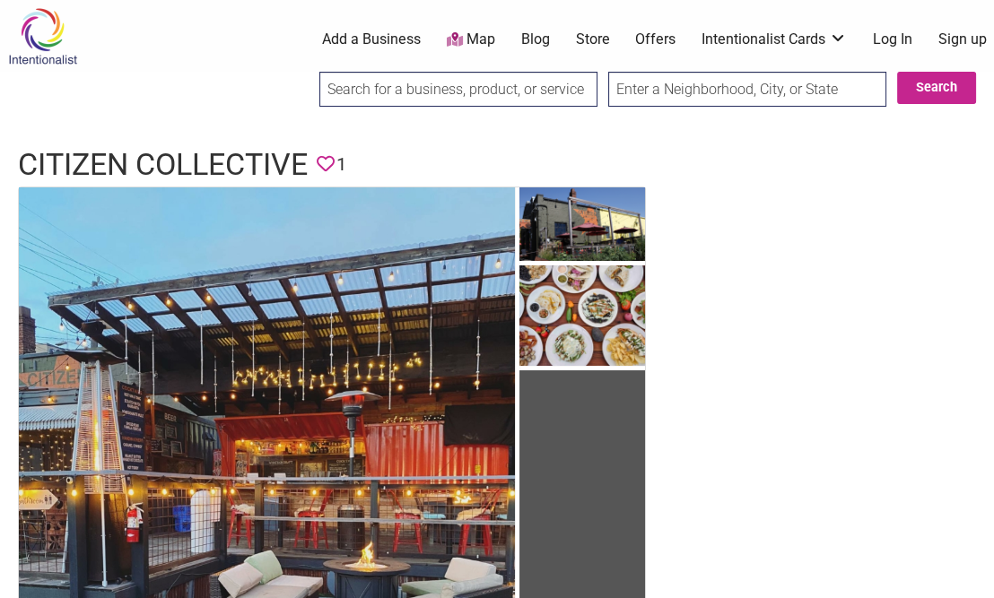
click at [168, 153] on h1 "Citizen Collective" at bounding box center [163, 165] width 290 height 43
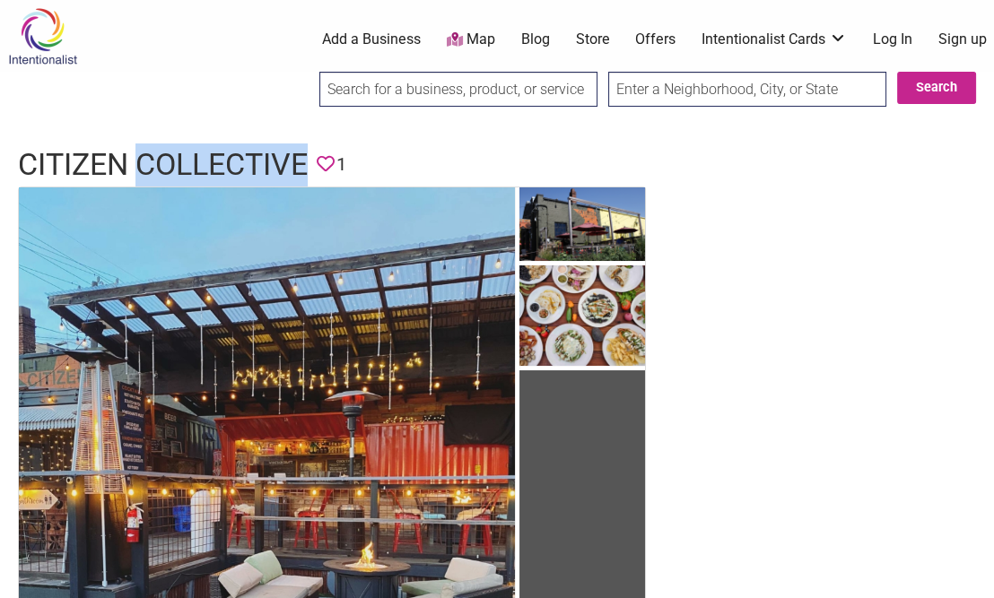
click at [168, 153] on h1 "Citizen Collective" at bounding box center [163, 165] width 290 height 43
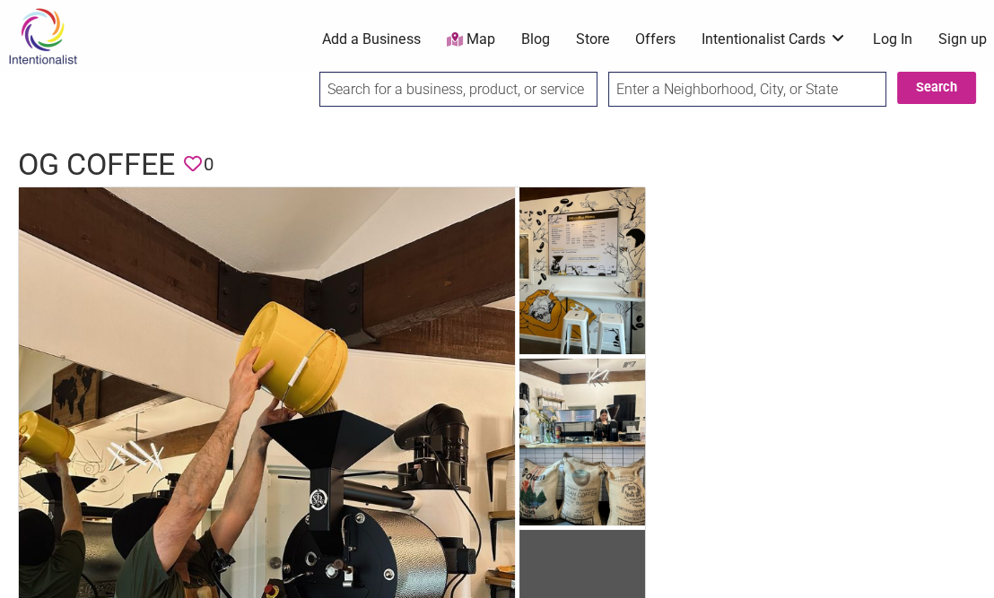
click at [115, 160] on h1 "OG Coffee" at bounding box center [96, 165] width 157 height 43
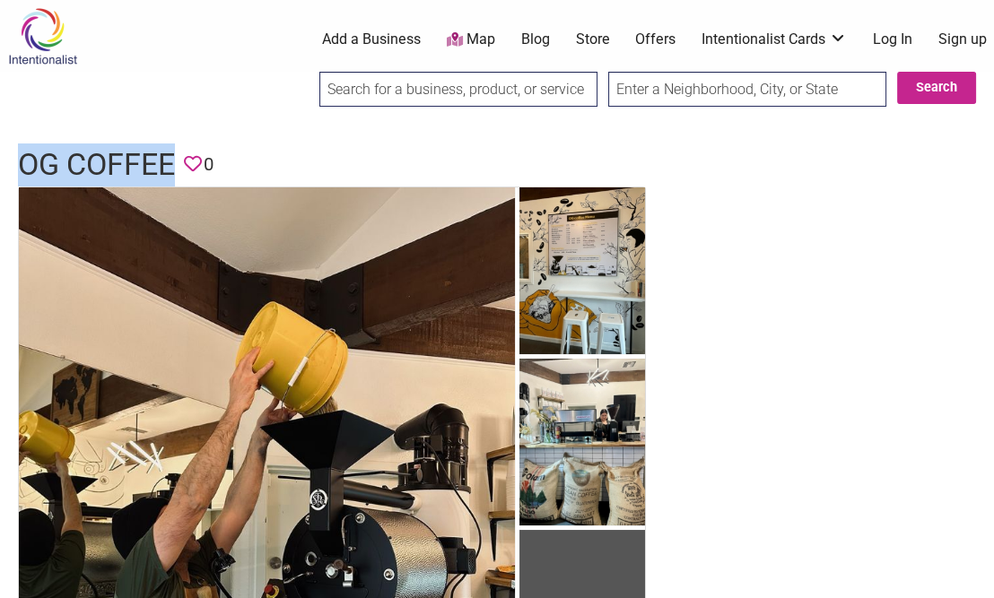
click at [115, 160] on h1 "OG Coffee" at bounding box center [96, 165] width 157 height 43
copy h1 "OG Coffee"
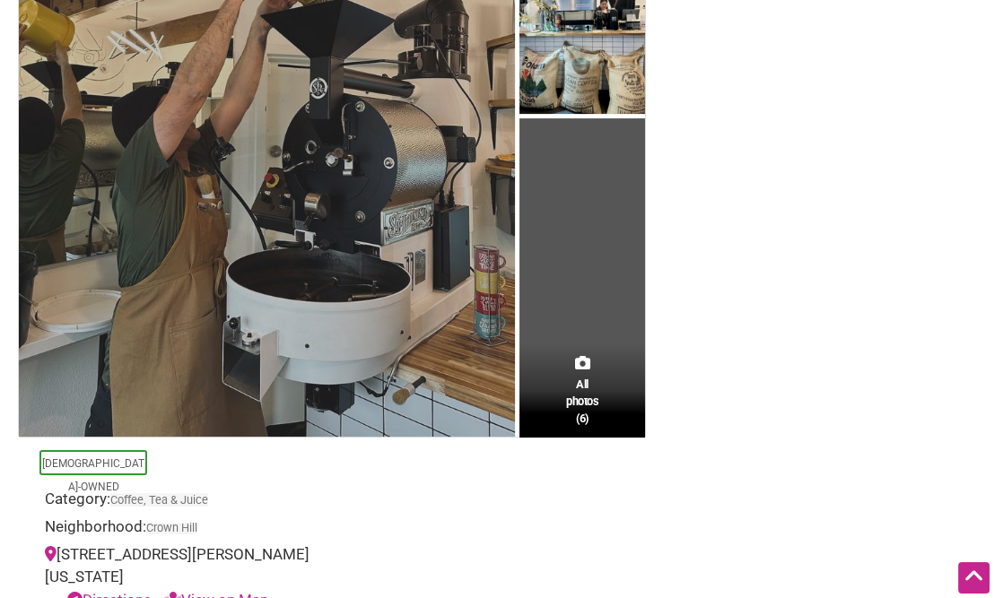
scroll to position [289, 0]
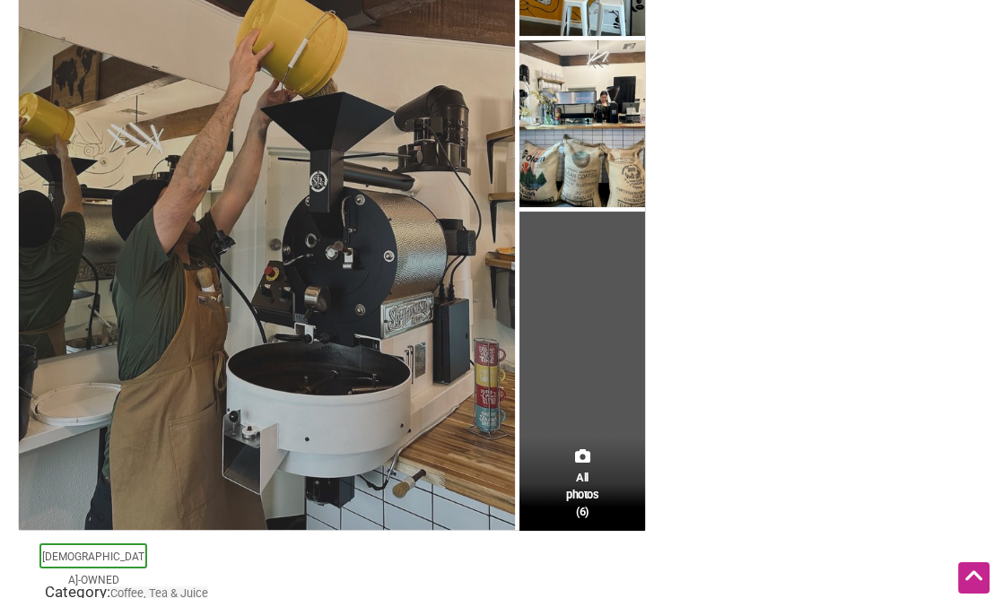
drag, startPoint x: 323, startPoint y: 416, endPoint x: 370, endPoint y: 336, distance: 92.5
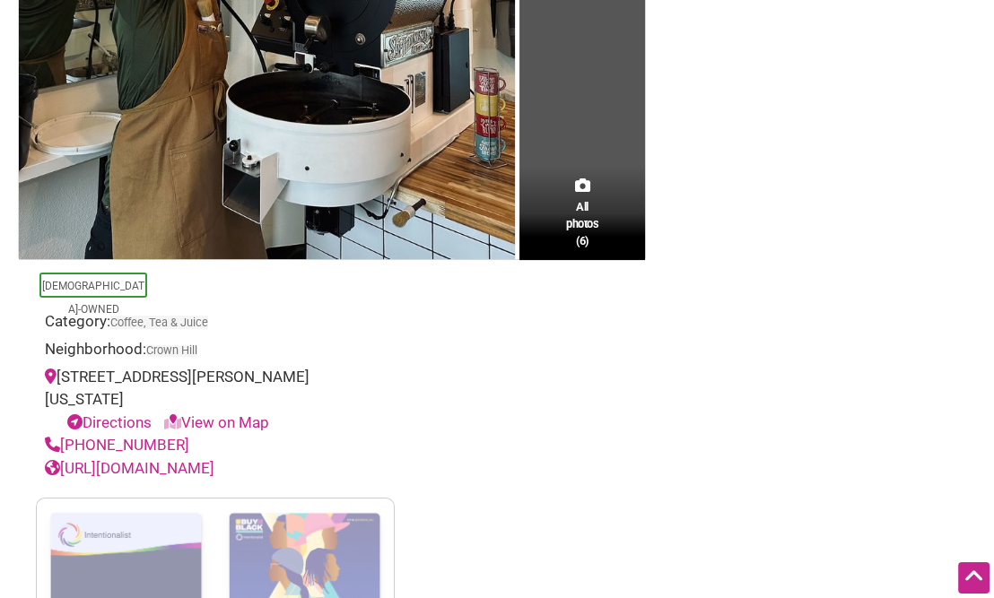
drag, startPoint x: 708, startPoint y: 229, endPoint x: 659, endPoint y: 286, distance: 75.1
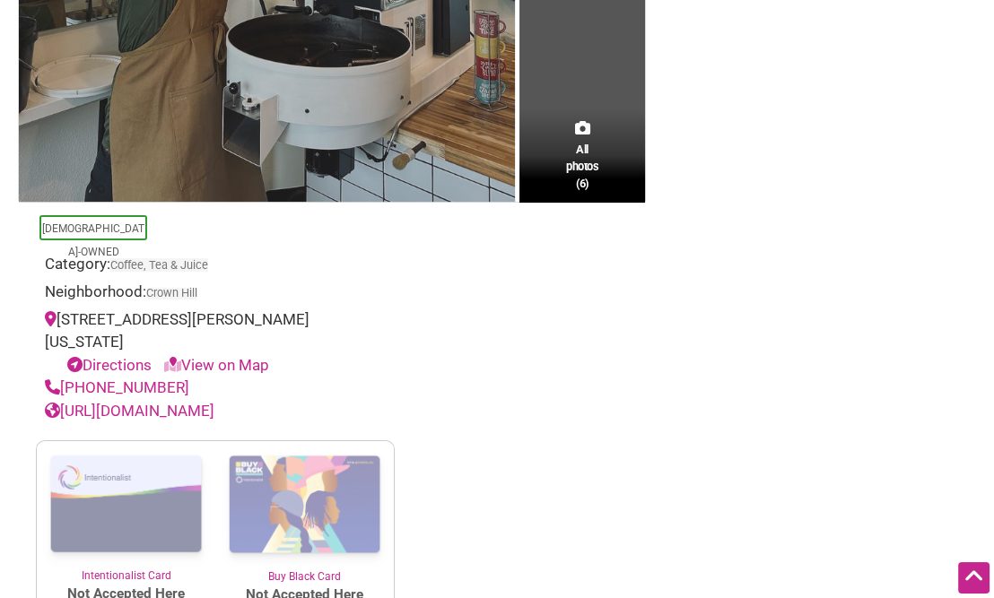
scroll to position [0, 0]
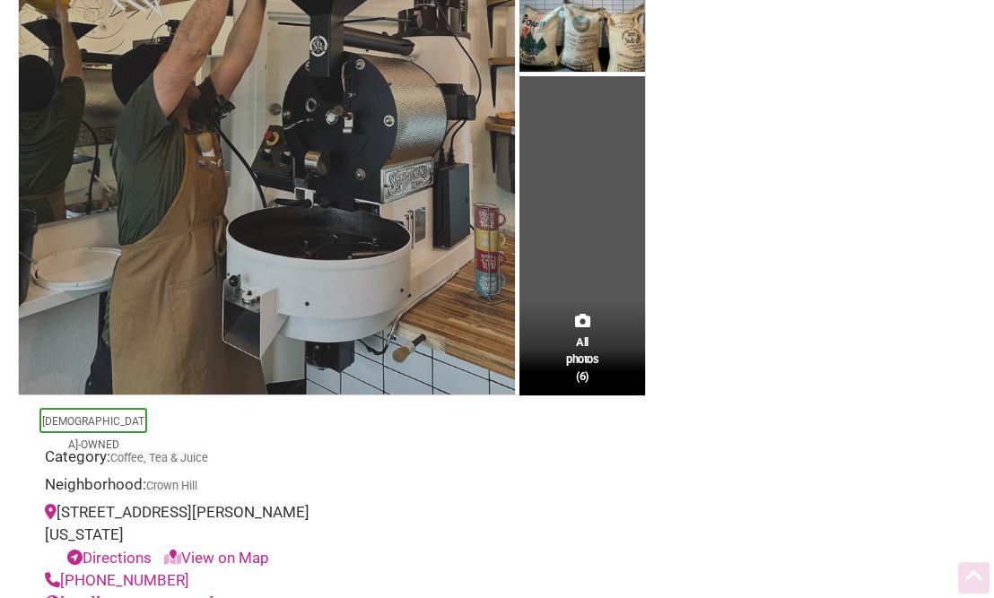
drag, startPoint x: 257, startPoint y: 92, endPoint x: 281, endPoint y: 233, distance: 143.7
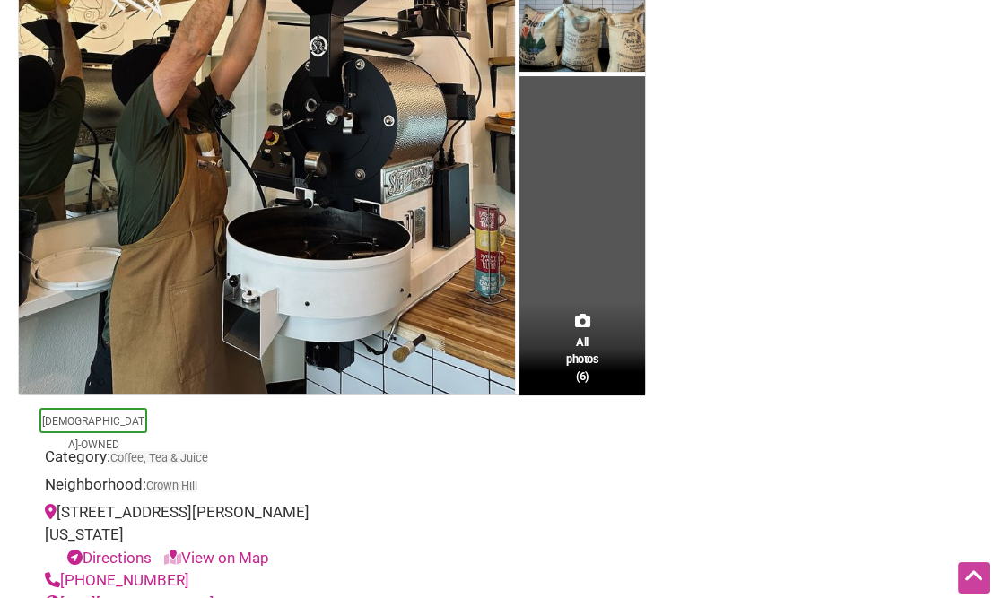
scroll to position [631, 0]
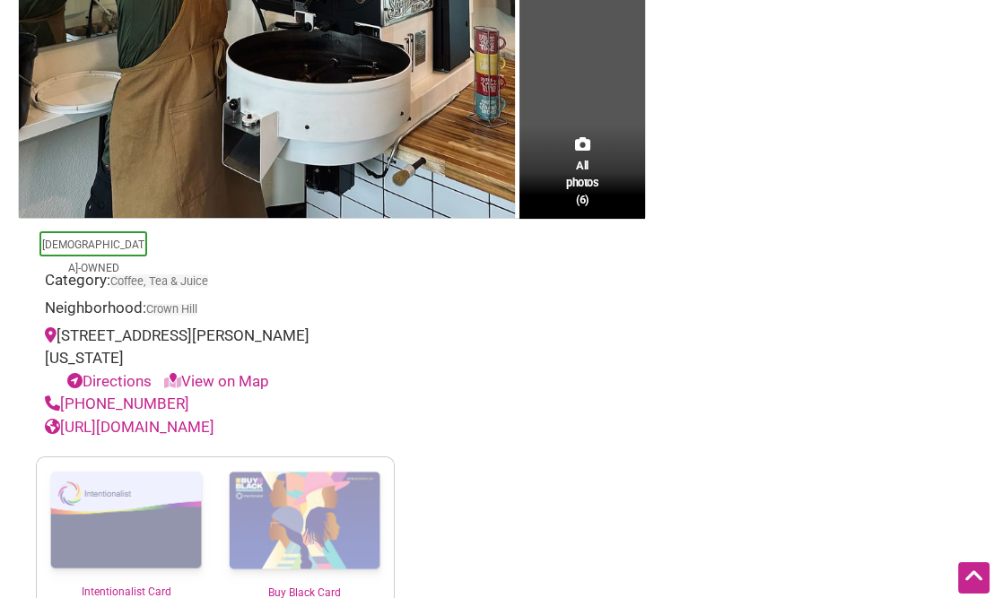
click at [256, 261] on div "Latino-Owned Category: Coffee, Tea & Juice Neighborhood: Crown Hill 9229 Holman…" at bounding box center [215, 329] width 359 height 220
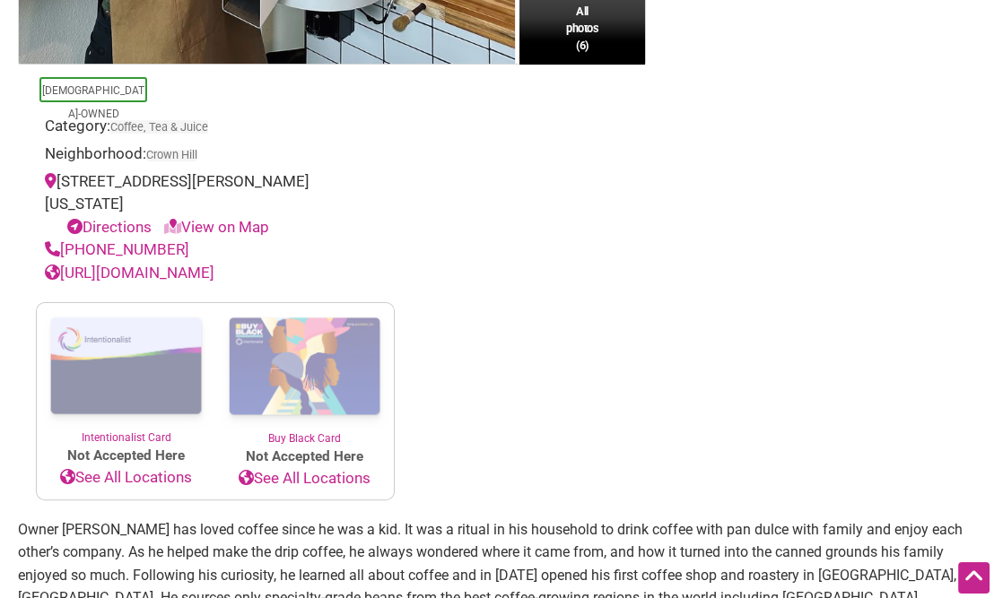
scroll to position [626, 0]
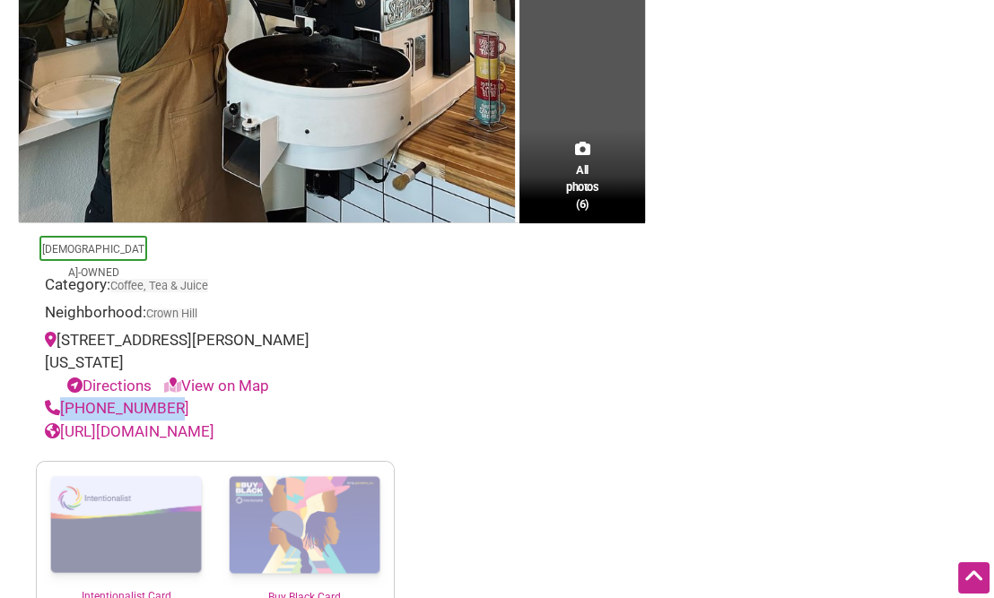
drag, startPoint x: 182, startPoint y: 400, endPoint x: 54, endPoint y: 409, distance: 128.6
click at [54, 409] on div "206-822-3698" at bounding box center [215, 408] width 341 height 23
copy link "206-822-3698"
click at [334, 386] on div "Directions View on Map" at bounding box center [224, 386] width 323 height 23
click at [174, 434] on link "https://ogcoffee.shop/" at bounding box center [130, 432] width 170 height 18
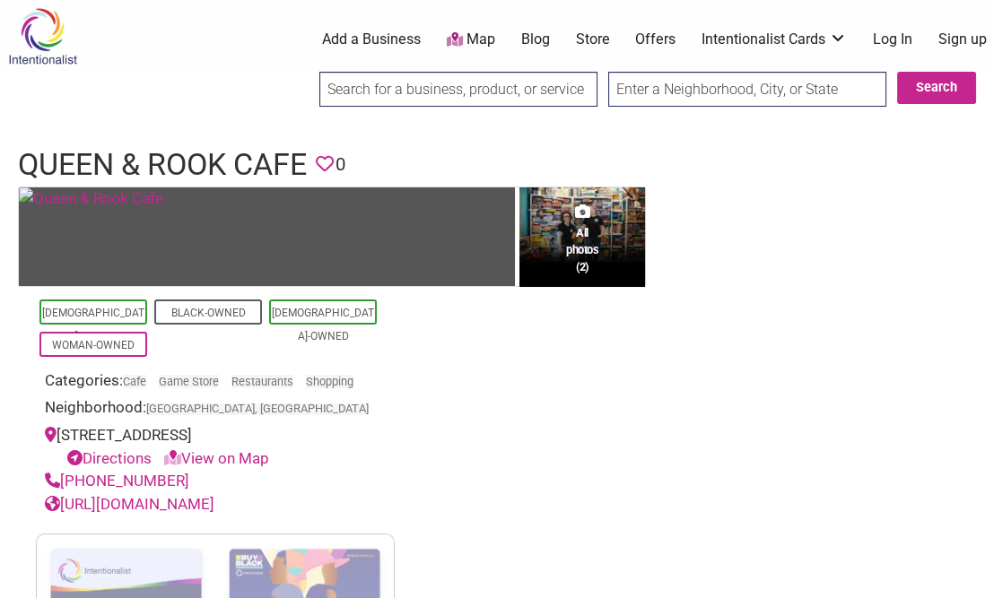
click at [365, 440] on div "[STREET_ADDRESS] Directions View on Map" at bounding box center [215, 447] width 341 height 46
drag, startPoint x: 179, startPoint y: 479, endPoint x: 63, endPoint y: 479, distance: 116.6
click at [63, 479] on div "[PHONE_NUMBER]" at bounding box center [215, 481] width 341 height 23
copy link "[PHONE_NUMBER]"
click at [214, 506] on link "[URL][DOMAIN_NAME]" at bounding box center [130, 504] width 170 height 18
